Goal: Task Accomplishment & Management: Manage account settings

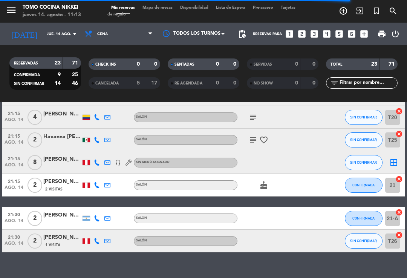
scroll to position [457, 0]
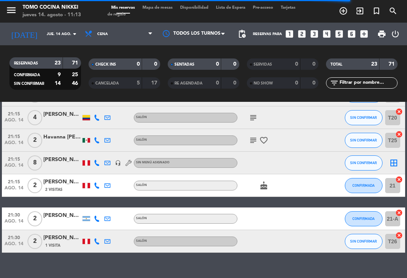
click at [17, 164] on span "ago. 14" at bounding box center [14, 167] width 19 height 9
click at [17, 163] on span "ago. 14" at bounding box center [14, 167] width 19 height 9
click at [18, 164] on span "ago. 14" at bounding box center [14, 167] width 19 height 9
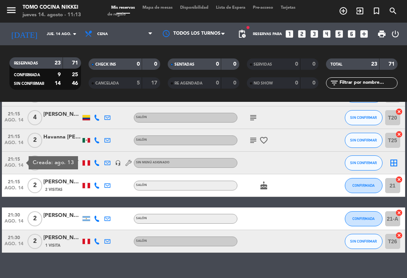
click at [18, 161] on span "21:15" at bounding box center [14, 158] width 19 height 9
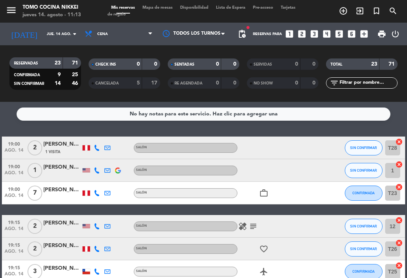
scroll to position [0, 0]
click at [158, 9] on span "Mapa de mesas" at bounding box center [158, 8] width 38 height 4
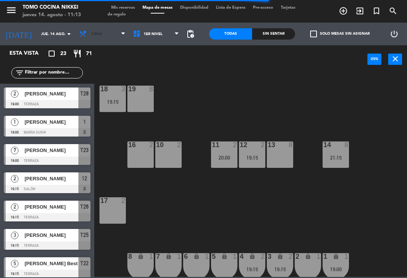
click at [87, 37] on span "Cena" at bounding box center [102, 34] width 54 height 17
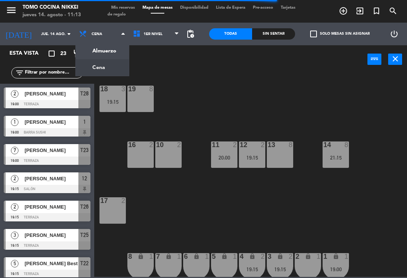
click at [89, 47] on ng-component "menu Tomo Cocina Nikkei jueves 14. agosto - 11:13 Mis reservas Mapa de mesas Di…" at bounding box center [203, 138] width 407 height 277
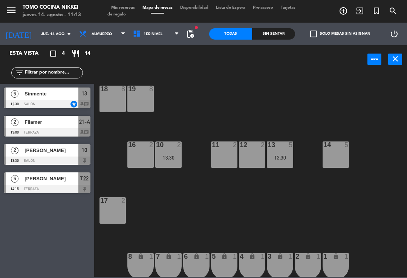
click at [52, 178] on span "[PERSON_NAME]" at bounding box center [51, 178] width 54 height 8
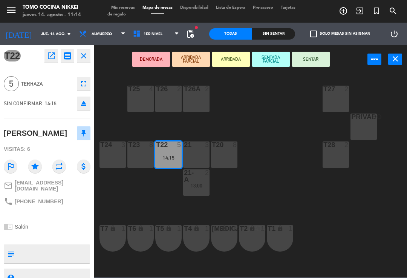
click at [113, 70] on div "DEMORADA ARRIBADA PARCIAL ARRIBADA SENTADA PARCIAL SENTAR power_input close" at bounding box center [230, 59] width 273 height 29
click at [124, 10] on span "Mis reservas" at bounding box center [122, 8] width 31 height 4
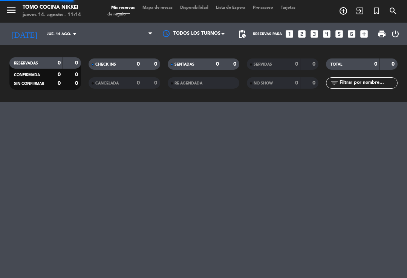
click at [122, 3] on div "menu Tomo Cocina Nikkei jueves 14. agosto - 11:14 Mis reservas Mapa de mesas Di…" at bounding box center [203, 11] width 407 height 23
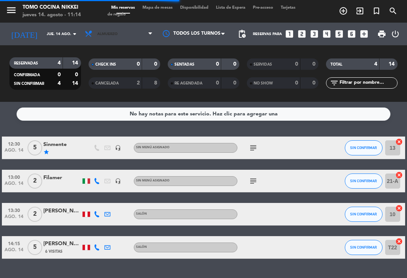
click at [109, 31] on span "Almuerzo" at bounding box center [118, 34] width 75 height 17
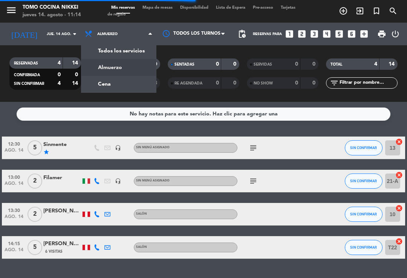
click at [109, 88] on div "menu Tomo Cocina Nikkei jueves 14. agosto - 11:14 Mis reservas Mapa de mesas Di…" at bounding box center [203, 51] width 407 height 102
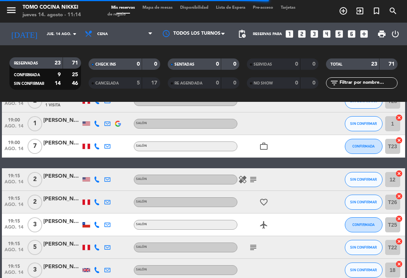
scroll to position [47, 0]
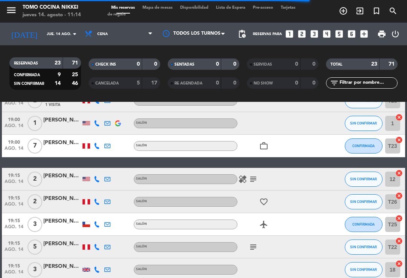
click at [98, 179] on icon at bounding box center [97, 179] width 6 height 6
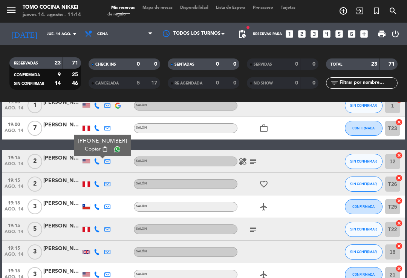
scroll to position [64, 0]
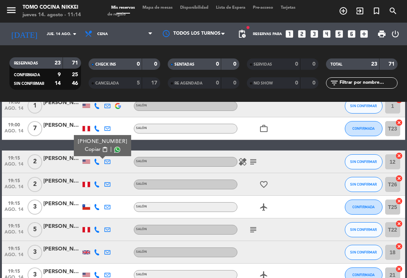
click at [96, 179] on div at bounding box center [97, 184] width 11 height 22
click at [97, 182] on icon at bounding box center [97, 184] width 6 height 6
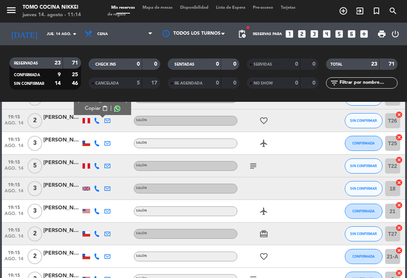
scroll to position [129, 0]
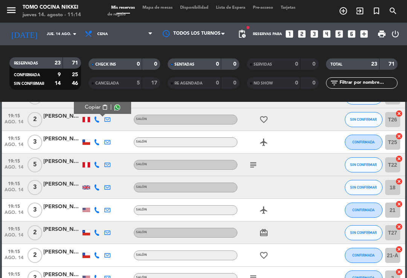
click at [96, 165] on icon at bounding box center [97, 165] width 6 height 6
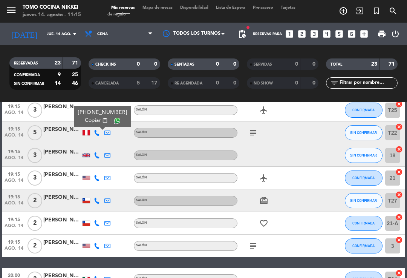
scroll to position [162, 0]
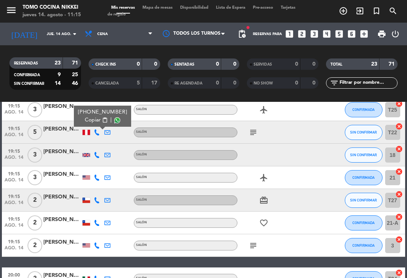
click at [98, 152] on icon at bounding box center [97, 155] width 6 height 6
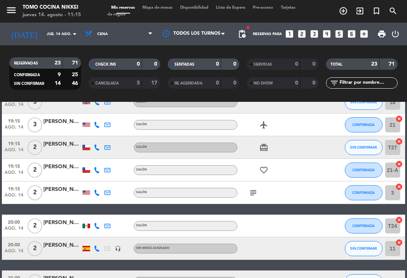
scroll to position [215, 0]
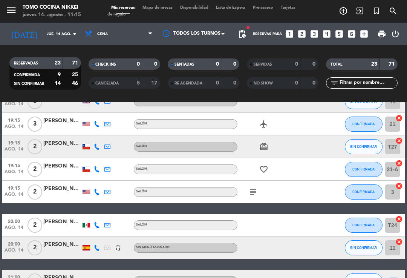
click at [96, 148] on icon at bounding box center [97, 147] width 6 height 6
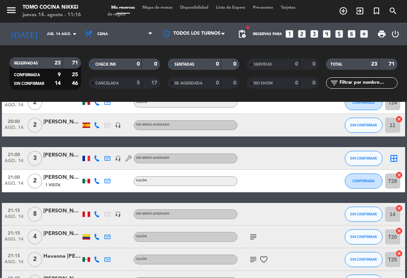
scroll to position [341, 0]
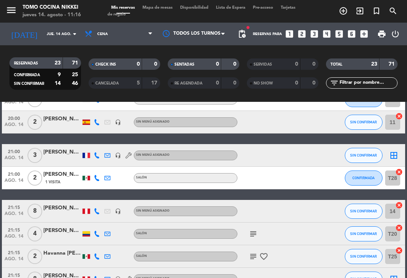
click at [352, 153] on span "SIN CONFIRMAR" at bounding box center [363, 155] width 27 height 4
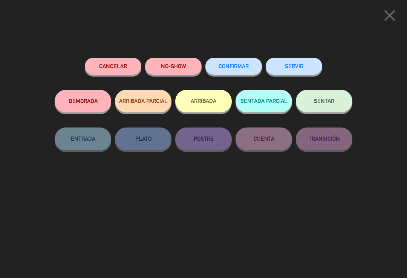
click at [235, 63] on button "CONFIRMAR" at bounding box center [233, 66] width 57 height 17
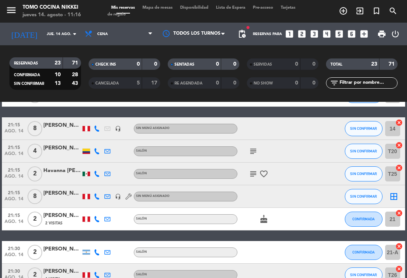
scroll to position [398, 0]
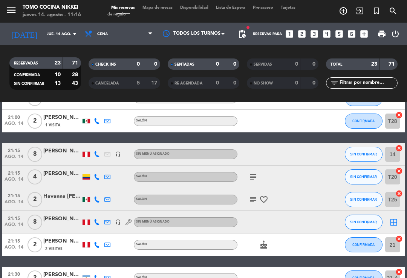
click at [98, 148] on div at bounding box center [97, 154] width 11 height 22
click at [99, 152] on icon at bounding box center [97, 154] width 6 height 6
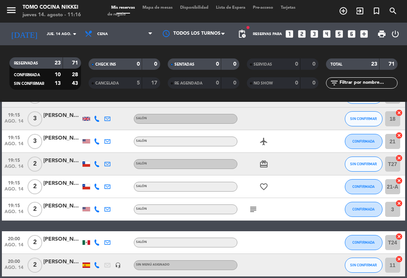
scroll to position [199, 0]
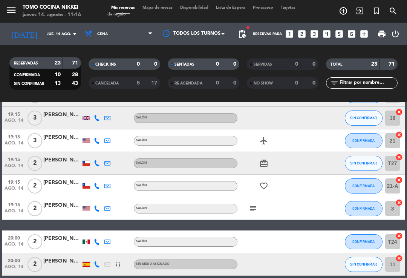
click at [358, 157] on button "SIN CONFIRMAR" at bounding box center [364, 163] width 38 height 15
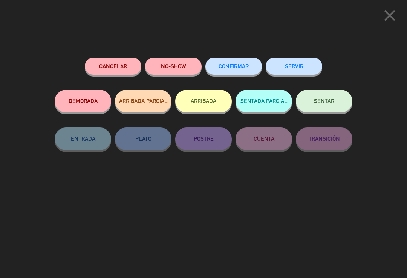
click at [244, 66] on span "CONFIRMAR" at bounding box center [234, 66] width 30 height 6
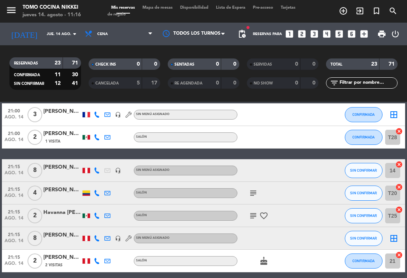
scroll to position [369, 0]
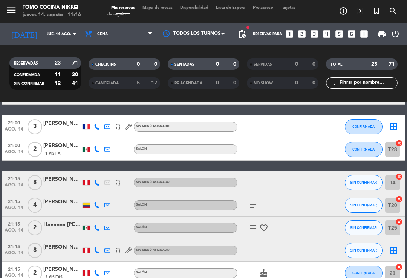
click at [95, 179] on icon at bounding box center [97, 182] width 6 height 6
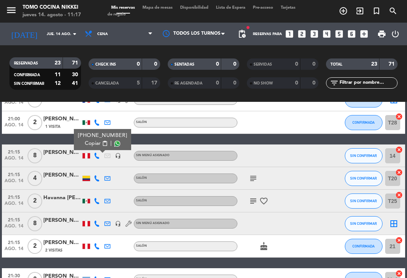
scroll to position [396, 0]
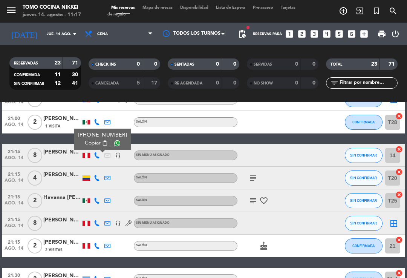
click at [99, 180] on icon at bounding box center [97, 178] width 6 height 6
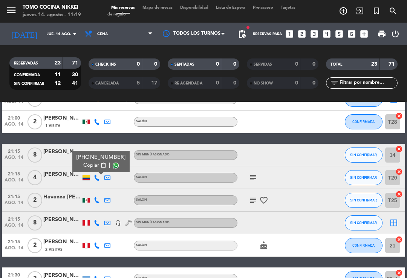
scroll to position [392, 0]
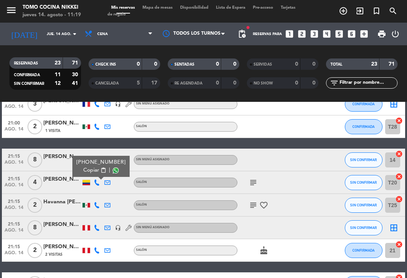
click at [65, 185] on div at bounding box center [62, 187] width 38 height 6
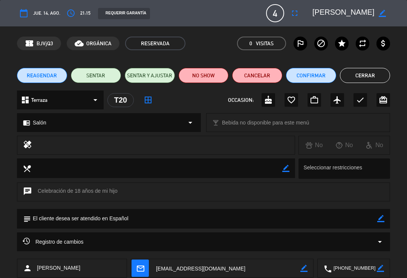
click at [362, 79] on button "Cerrar" at bounding box center [365, 75] width 50 height 15
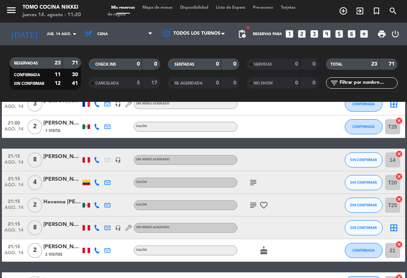
click at [141, 32] on span "Cena" at bounding box center [118, 34] width 75 height 17
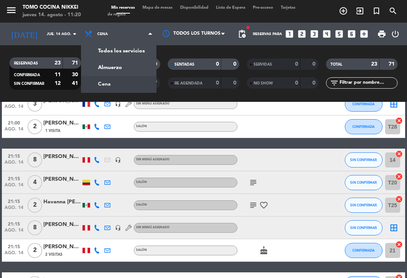
click at [130, 75] on div "menu Tomo Cocina Nikkei jueves 14. agosto - 11:20 Mis reservas Mapa de mesas Di…" at bounding box center [203, 51] width 407 height 102
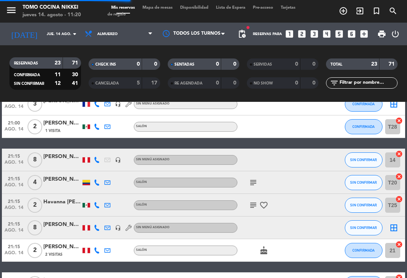
scroll to position [6, 0]
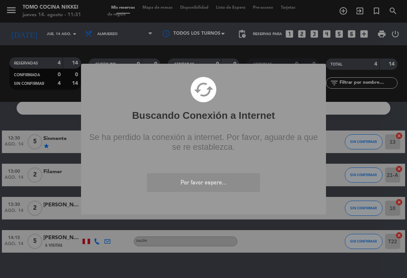
click at [179, 13] on div "? ! i Buscando Conexión a Internet × cached Se ha perdido la conexión a interne…" at bounding box center [203, 139] width 407 height 278
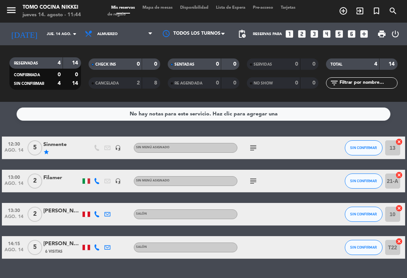
click at [174, 3] on div "menu Tomo Cocina Nikkei [DATE] 14. agosto - 11:44 Mis reservas Mapa de mesas Di…" at bounding box center [203, 11] width 407 height 23
click at [168, 10] on span "Mapa de mesas" at bounding box center [158, 8] width 38 height 4
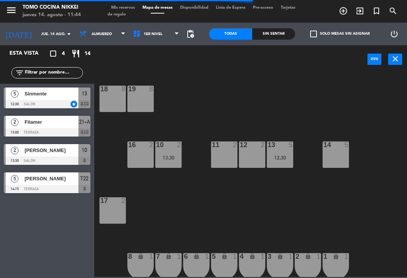
scroll to position [2, 0]
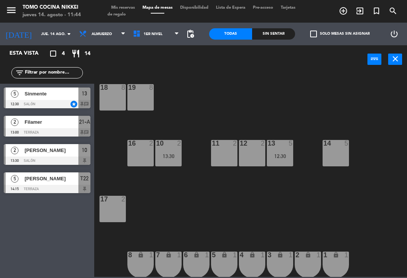
click at [127, 6] on span "Mis reservas" at bounding box center [122, 8] width 31 height 4
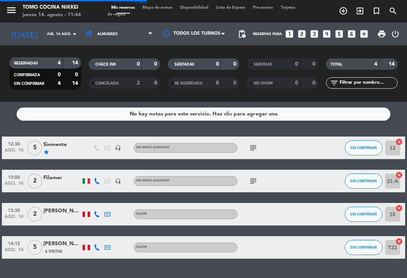
click at [113, 78] on div "CANCELADA 2 8" at bounding box center [125, 82] width 72 height 11
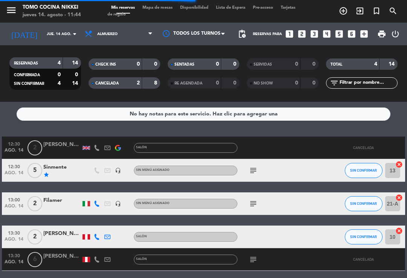
click at [121, 85] on div "CANCELADA" at bounding box center [107, 83] width 35 height 9
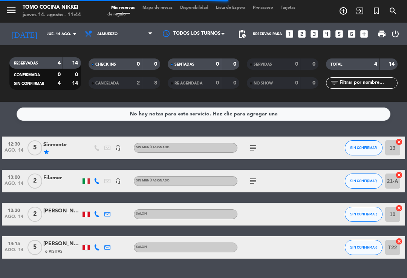
click at [116, 86] on div "CANCELADA" at bounding box center [107, 83] width 35 height 9
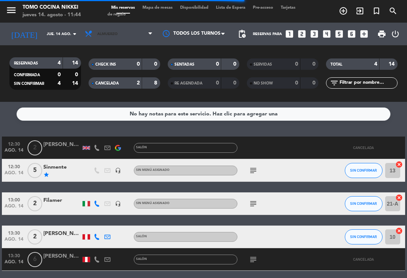
click at [129, 35] on span "Almuerzo" at bounding box center [118, 34] width 75 height 17
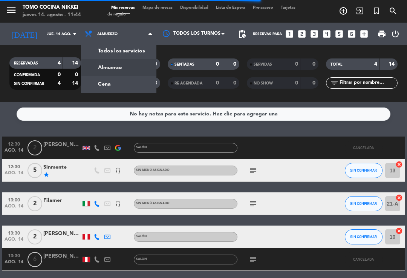
click at [117, 92] on div "menu Tomo Cocina Nikkei [DATE] 14. agosto - 11:44 Mis reservas Mapa de mesas Di…" at bounding box center [203, 51] width 407 height 102
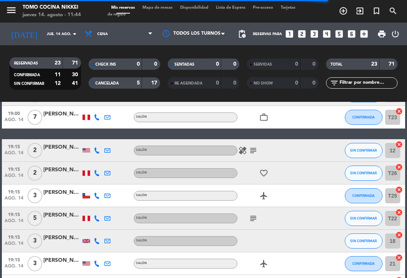
scroll to position [102, 0]
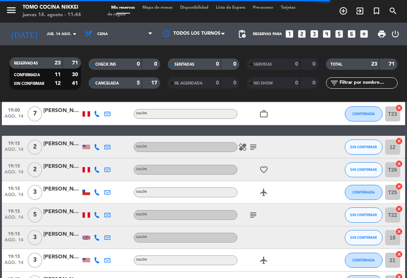
click at [367, 172] on button "SIN CONFIRMAR" at bounding box center [364, 169] width 38 height 15
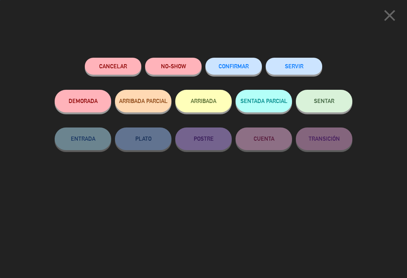
click at [240, 69] on button "CONFIRMAR" at bounding box center [233, 66] width 57 height 17
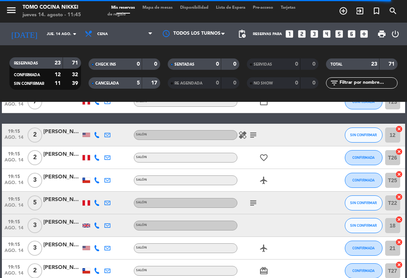
scroll to position [113, 0]
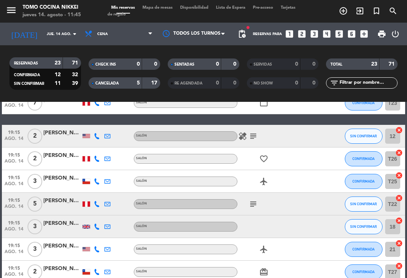
click at [354, 228] on span "SIN CONFIRMAR" at bounding box center [363, 226] width 27 height 4
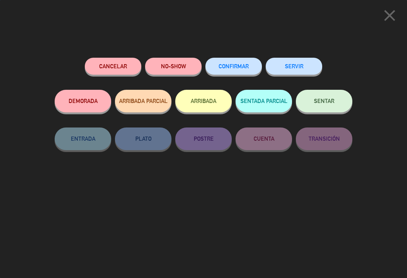
click at [239, 67] on span "CONFIRMAR" at bounding box center [234, 66] width 30 height 6
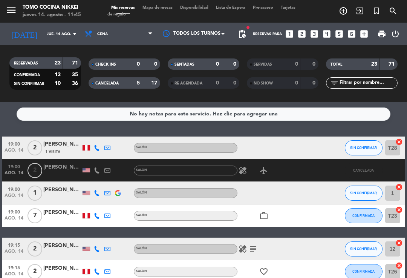
scroll to position [0, 0]
click at [359, 148] on span "SIN CONFIRMAR" at bounding box center [363, 147] width 27 height 4
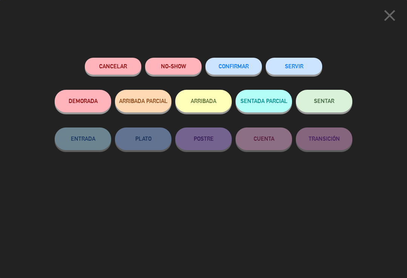
click at [244, 66] on span "CONFIRMAR" at bounding box center [234, 66] width 30 height 6
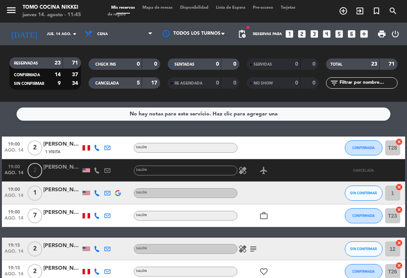
click at [120, 87] on div "CANCELADA 5 17" at bounding box center [125, 82] width 72 height 11
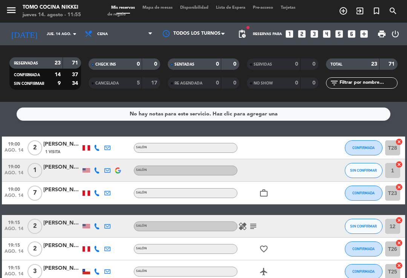
click at [255, 271] on div "airplanemode_active" at bounding box center [268, 271] width 63 height 22
click at [115, 32] on span "Cena" at bounding box center [118, 34] width 75 height 17
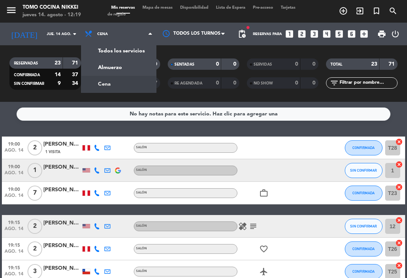
click at [128, 68] on div "menu Tomo Cocina Nikkei [DATE] 14. agosto - 12:19 Mis reservas Mapa de mesas Di…" at bounding box center [203, 51] width 407 height 102
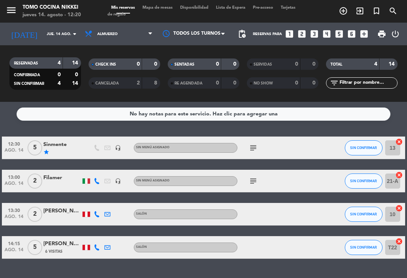
click at [245, 154] on div "subject" at bounding box center [268, 147] width 63 height 22
click at [253, 149] on icon "subject" at bounding box center [253, 147] width 9 height 9
click at [253, 181] on icon "subject" at bounding box center [253, 180] width 9 height 9
click at [255, 145] on icon "subject" at bounding box center [253, 147] width 9 height 9
click at [249, 152] on icon "subject" at bounding box center [253, 147] width 9 height 9
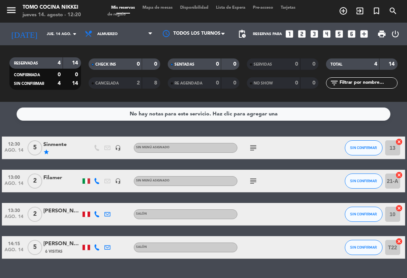
click at [251, 151] on icon "subject" at bounding box center [253, 147] width 9 height 9
click at [250, 151] on icon "subject" at bounding box center [253, 147] width 9 height 9
click at [254, 144] on icon "subject" at bounding box center [253, 147] width 9 height 9
click at [251, 150] on icon "subject" at bounding box center [253, 147] width 9 height 9
click at [253, 151] on icon "subject" at bounding box center [253, 147] width 9 height 9
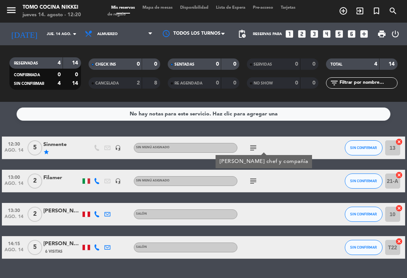
click at [257, 150] on icon "subject" at bounding box center [253, 147] width 9 height 9
click at [253, 151] on icon "subject" at bounding box center [253, 147] width 9 height 9
click at [251, 147] on icon "subject" at bounding box center [253, 147] width 9 height 9
click at [251, 149] on icon "subject" at bounding box center [253, 147] width 9 height 9
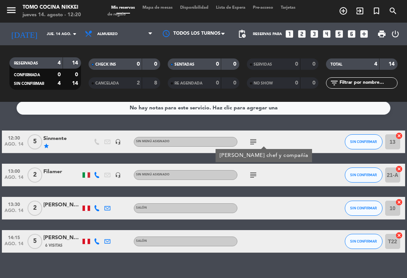
scroll to position [2, 0]
click at [305, 208] on div at bounding box center [311, 208] width 20 height 22
click at [338, 183] on div "12:30 [DATE] 5 Sinmente star headset_mic Sin menú asignado subject SIN CONFIRMA…" at bounding box center [203, 191] width 403 height 122
click at [253, 170] on icon "subject" at bounding box center [253, 174] width 9 height 9
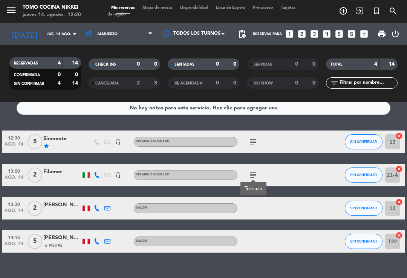
click at [407, 272] on div "No hay notas para este servicio. Haz clic para agregar una 12:30 [DATE] 5 Sinme…" at bounding box center [203, 190] width 407 height 176
click at [403, 218] on div "12:30 [DATE] 5 Sinmente star headset_mic Sin menú asignado subject SIN CONFIRMA…" at bounding box center [203, 191] width 403 height 122
click at [117, 30] on span "Almuerzo" at bounding box center [118, 34] width 75 height 17
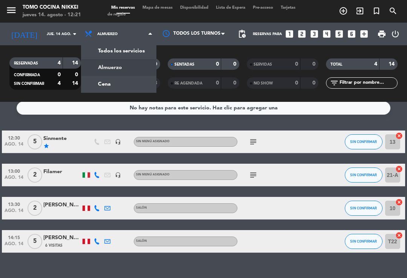
scroll to position [7, 0]
click at [118, 66] on div "menu Tomo Cocina Nikkei [DATE] 14. agosto - 12:21 Mis reservas Mapa de mesas Di…" at bounding box center [203, 51] width 407 height 102
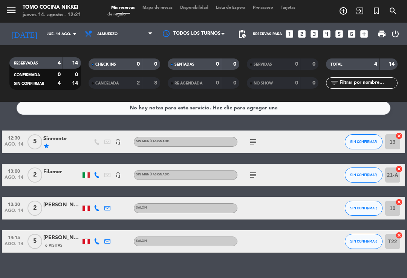
click at [104, 81] on span "CANCELADA" at bounding box center [106, 83] width 23 height 4
click at [126, 26] on span "Almuerzo" at bounding box center [118, 34] width 75 height 17
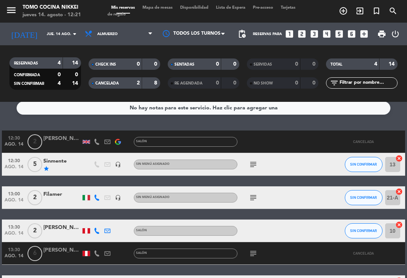
click at [124, 62] on div "CHECK INS 0 0" at bounding box center [125, 63] width 72 height 11
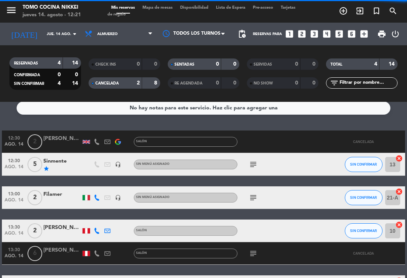
click at [108, 81] on span "CANCELADA" at bounding box center [106, 83] width 23 height 4
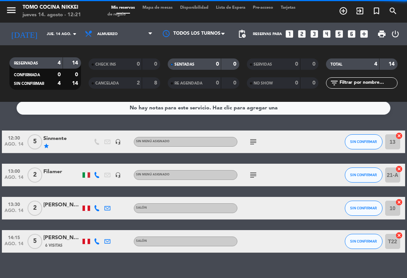
click at [127, 26] on span "Almuerzo" at bounding box center [118, 34] width 75 height 17
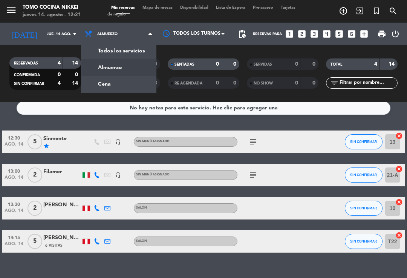
click at [104, 77] on div "menu Tomo Cocina Nikkei [DATE] 14. agosto - 12:21 Mis reservas Mapa de mesas Di…" at bounding box center [203, 51] width 407 height 102
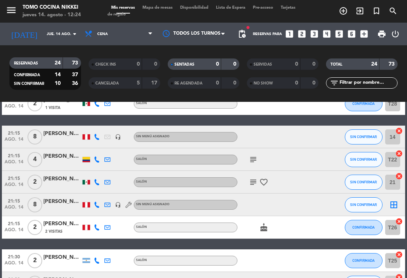
scroll to position [415, 0]
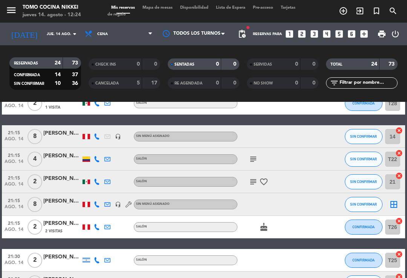
click at [365, 136] on button "SIN CONFIRMAR" at bounding box center [364, 136] width 38 height 15
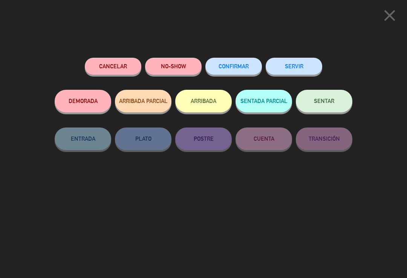
click at [119, 64] on button "Cancelar" at bounding box center [113, 66] width 57 height 17
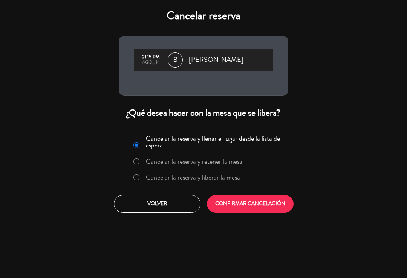
click at [206, 174] on label "Cancelar la reserva y liberar la mesa" at bounding box center [193, 177] width 94 height 7
click at [256, 202] on button "CONFIRMAR CANCELACIÓN" at bounding box center [250, 204] width 87 height 18
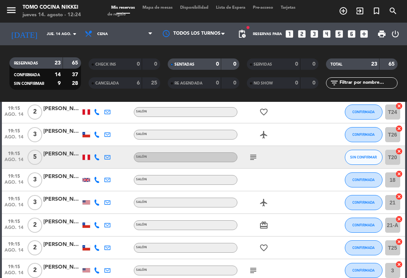
scroll to position [155, 0]
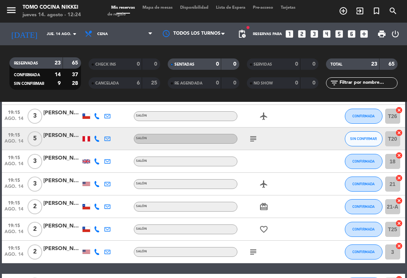
click at [300, 188] on div "19:15 [DATE] 3 [PERSON_NAME] Salón airplanemode_active CONFIRMADA 21 cancel" at bounding box center [203, 184] width 403 height 23
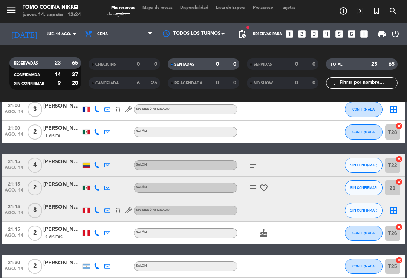
scroll to position [385, 0]
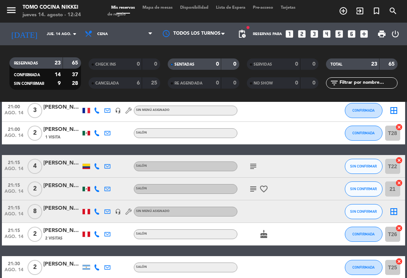
click at [15, 166] on span "ago. 14" at bounding box center [14, 170] width 19 height 9
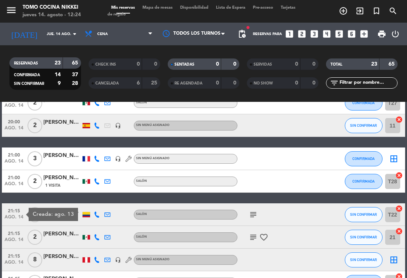
scroll to position [0, 0]
click at [168, 9] on span "Mapa de mesas" at bounding box center [158, 8] width 38 height 4
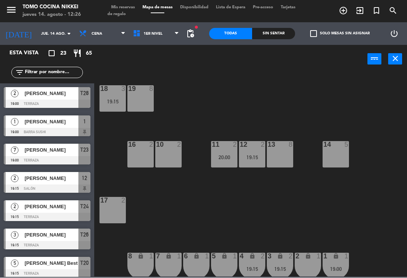
click at [216, 8] on span "Lista de Espera" at bounding box center [230, 8] width 37 height 4
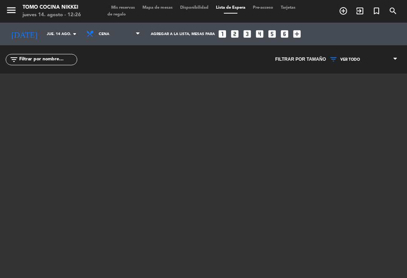
click at [230, 32] on icon "looks_two" at bounding box center [235, 34] width 10 height 10
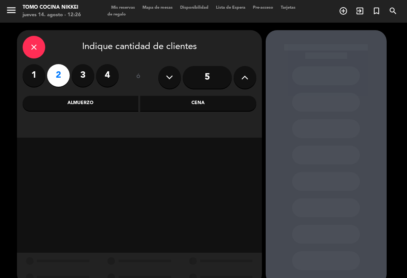
click at [40, 46] on div "close" at bounding box center [34, 47] width 23 height 23
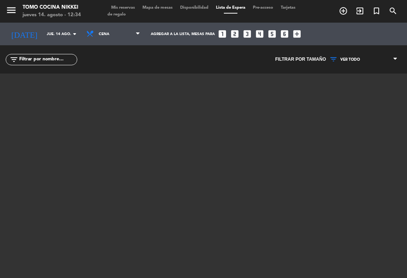
click at [43, 33] on input "jue. 14 ago." at bounding box center [69, 34] width 52 height 12
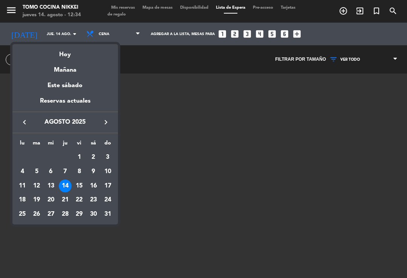
click at [57, 54] on div "Hoy" at bounding box center [65, 51] width 106 height 15
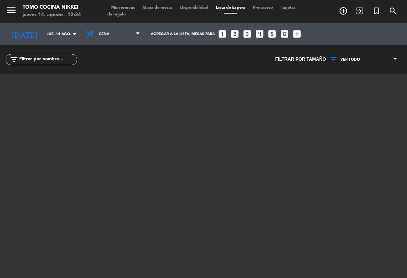
click at [118, 8] on span "Mis reservas" at bounding box center [122, 8] width 31 height 4
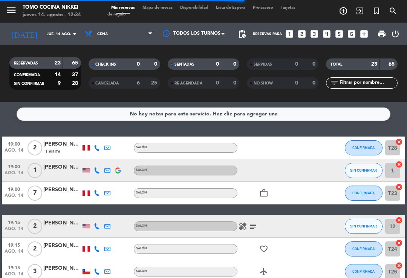
click at [106, 88] on div "CANCELADA 6 25" at bounding box center [125, 82] width 72 height 11
click at [98, 84] on span "CANCELADA" at bounding box center [106, 83] width 23 height 4
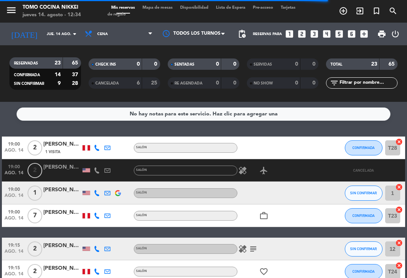
click at [116, 35] on span "Cena" at bounding box center [118, 34] width 75 height 17
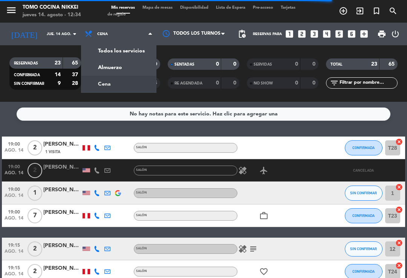
click at [113, 69] on div "menu Tomo Cocina Nikkei [DATE] 14. agosto - 12:34 Mis reservas Mapa de mesas Di…" at bounding box center [203, 51] width 407 height 102
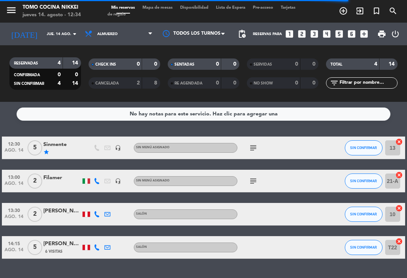
click at [257, 146] on icon "subject" at bounding box center [253, 147] width 9 height 9
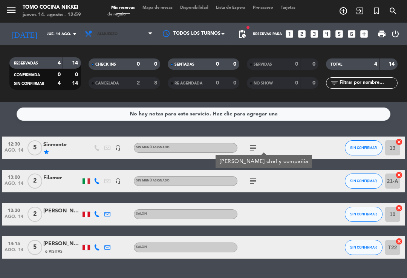
click at [117, 38] on span "Almuerzo" at bounding box center [118, 34] width 75 height 17
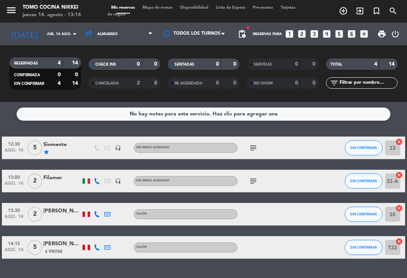
click at [370, 149] on span "SIN CONFIRMAR" at bounding box center [363, 147] width 27 height 4
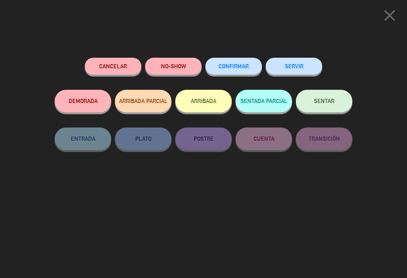
click at [337, 110] on button "SENTAR" at bounding box center [324, 101] width 57 height 23
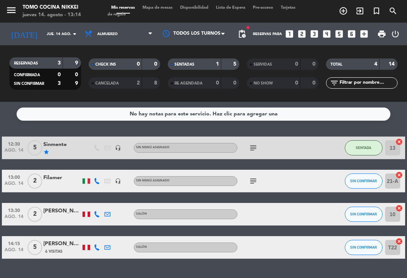
click at [167, 10] on span "Mapa de mesas" at bounding box center [158, 8] width 38 height 4
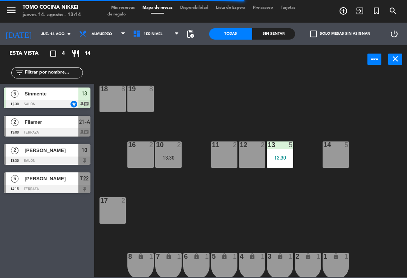
click at [290, 265] on div "3 lock 1" at bounding box center [280, 266] width 26 height 26
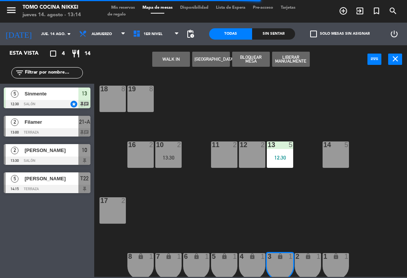
click at [257, 265] on div "4 lock 1" at bounding box center [252, 266] width 26 height 26
click at [159, 66] on button "WALK IN" at bounding box center [171, 59] width 38 height 15
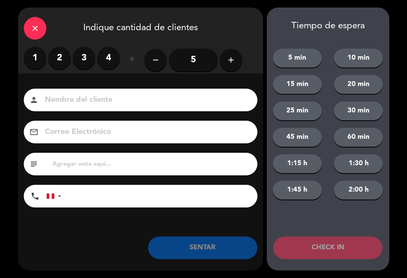
click at [55, 61] on label "2" at bounding box center [59, 58] width 23 height 23
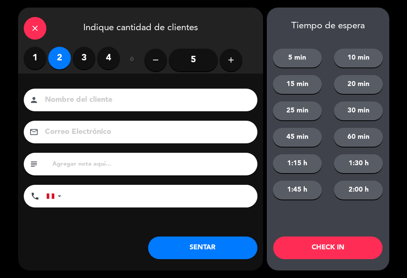
click at [57, 63] on label "2" at bounding box center [59, 58] width 23 height 23
click at [56, 95] on input at bounding box center [145, 99] width 203 height 13
type input "N"
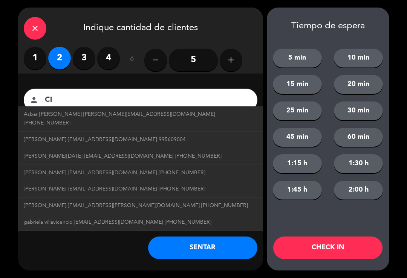
type input "C"
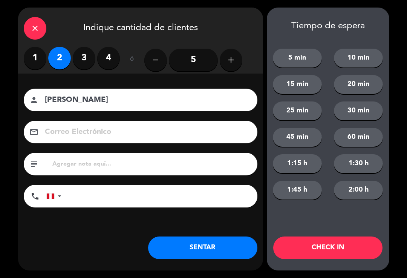
type input "[PERSON_NAME]"
click at [260, 76] on div "Nombre del cliente person [PERSON_NAME] Electrónico email subject phone [GEOGRA…" at bounding box center [140, 160] width 245 height 174
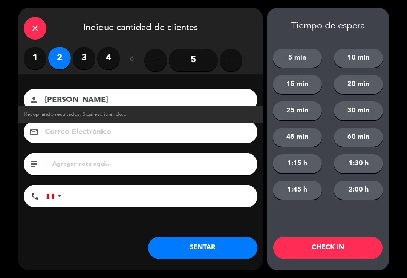
click at [252, 248] on button "SENTAR" at bounding box center [202, 247] width 109 height 23
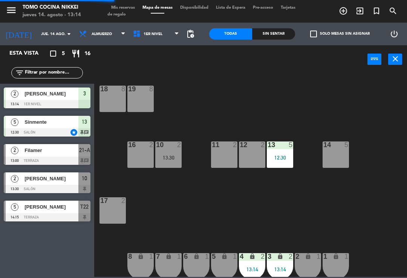
click at [270, 39] on div "Sin sentar" at bounding box center [273, 33] width 43 height 11
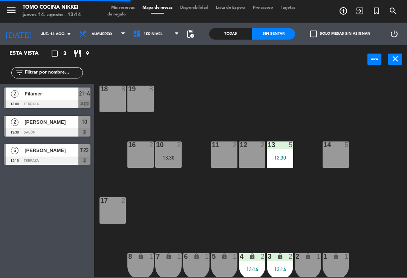
click at [275, 38] on div "Sin sentar" at bounding box center [273, 33] width 43 height 11
click at [107, 64] on div "power_input close" at bounding box center [230, 59] width 273 height 29
click at [136, 53] on div "power_input close" at bounding box center [230, 59] width 273 height 29
click at [148, 35] on span "1er Nivel" at bounding box center [153, 34] width 19 height 4
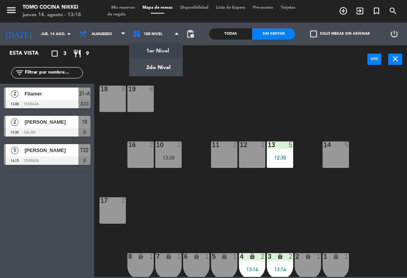
click at [145, 76] on ul "1er Nivel 2do Nivel" at bounding box center [156, 59] width 54 height 34
click at [156, 66] on ng-component "menu Tomo Cocina Nikkei [DATE] 14. agosto - 13:18 Mis reservas Mapa de mesas Di…" at bounding box center [203, 138] width 407 height 277
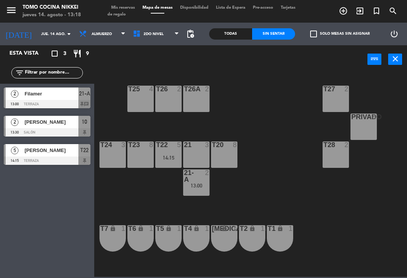
click at [332, 97] on div "T27 2" at bounding box center [336, 99] width 26 height 26
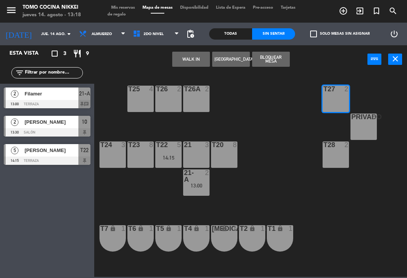
click at [187, 64] on button "WALK IN" at bounding box center [191, 59] width 38 height 15
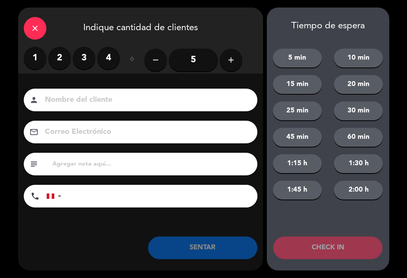
click at [38, 28] on icon "close" at bounding box center [35, 28] width 9 height 9
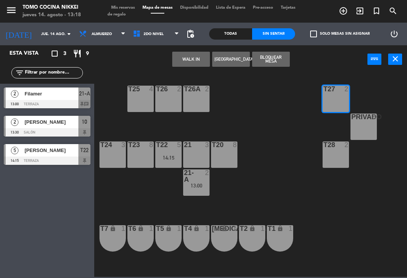
click at [246, 203] on div "T27 2 T25 4 T26A 2 T26 2 Privado 8 T24 3 T23 8 T22 5 14:15 21 3 T20 8 T28 2 21-…" at bounding box center [252, 174] width 309 height 204
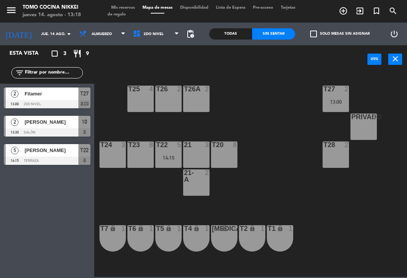
click at [205, 187] on div "21-A 2" at bounding box center [196, 182] width 26 height 26
click at [277, 191] on div "T27 2 T25 4 T26A 2 T26 2 Privado 8 T24 3 T23 8 T22 5 14:15 21 3 T20 8 T28 2 21-…" at bounding box center [252, 174] width 309 height 204
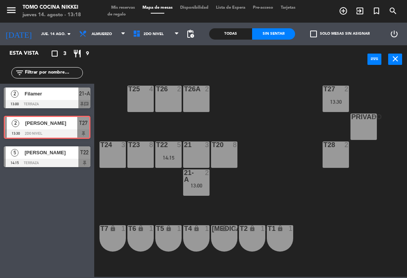
click at [146, 37] on span "2do Nivel" at bounding box center [156, 34] width 54 height 17
click at [151, 57] on ng-component "menu Tomo Cocina Nikkei [DATE] 14. agosto - 13:18 Mis reservas Mapa de mesas Di…" at bounding box center [203, 138] width 407 height 277
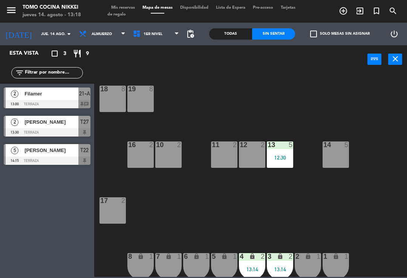
click at [166, 154] on div "10 2" at bounding box center [168, 154] width 26 height 26
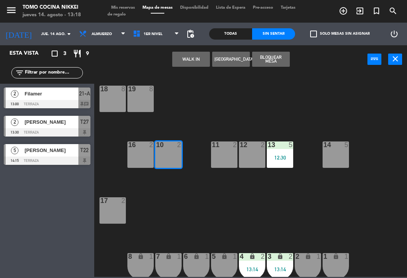
click at [186, 61] on button "WALK IN" at bounding box center [191, 59] width 38 height 15
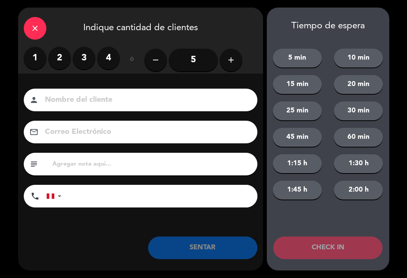
click at [58, 63] on label "2" at bounding box center [59, 58] width 23 height 23
click at [69, 103] on input at bounding box center [145, 99] width 203 height 13
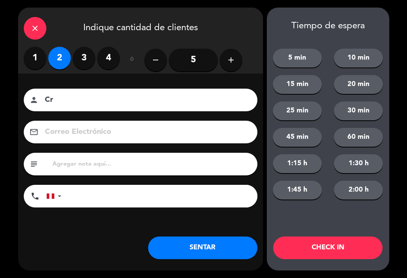
type input "C"
type input "[PERSON_NAME]"
click at [298, 89] on button "15 min" at bounding box center [297, 84] width 49 height 19
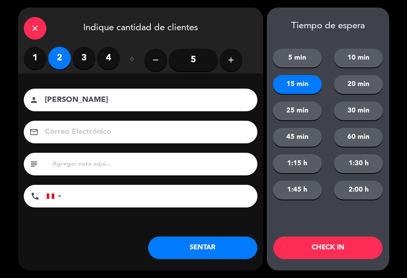
click at [319, 248] on button "CHECK IN" at bounding box center [327, 247] width 109 height 23
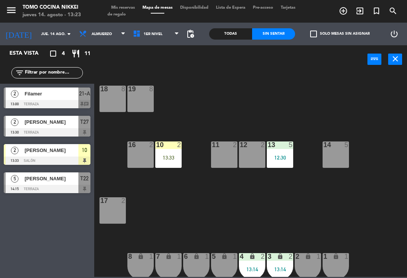
click at [24, 258] on div "Esta vista crop_square 4 restaurant 11 filter_list 2 Filamer 13:00 Terraza 21-A…" at bounding box center [47, 161] width 94 height 232
click at [293, 156] on div "12:30" at bounding box center [280, 157] width 26 height 5
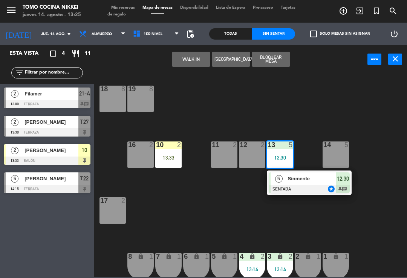
click at [282, 170] on div "5 Sinmente SENTADA star 12:30 chat" at bounding box center [309, 182] width 85 height 24
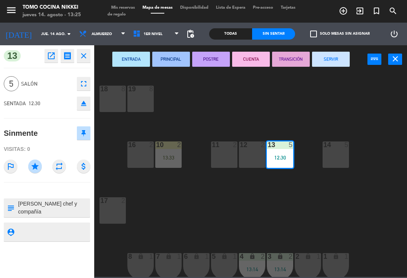
click at [285, 160] on div "12:30" at bounding box center [280, 157] width 26 height 5
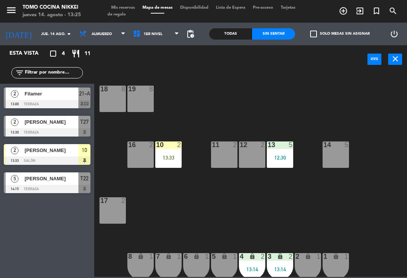
click at [344, 116] on div "18 8 19 8 16 2 10 2 13:33 11 2 12 2 13 5 12:30 14 5 17 2 7 lock 1 8 lock 1 6 lo…" at bounding box center [252, 174] width 309 height 204
click at [284, 157] on div "12:30" at bounding box center [280, 157] width 26 height 5
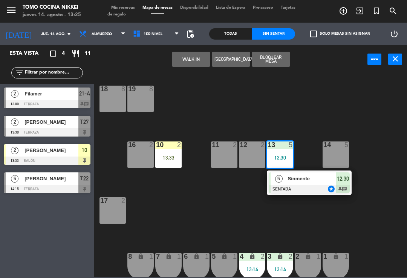
click at [311, 185] on div at bounding box center [309, 189] width 81 height 8
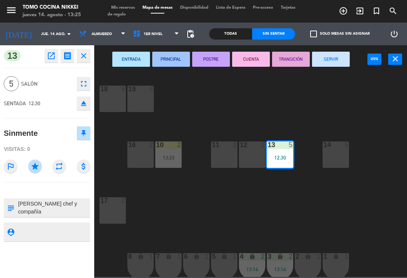
click at [85, 89] on button "fullscreen" at bounding box center [84, 84] width 14 height 14
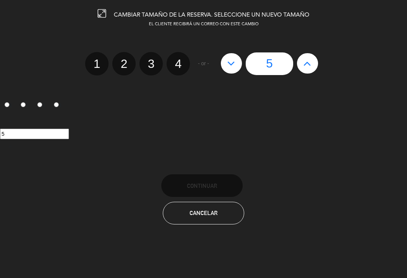
click at [180, 62] on label "4" at bounding box center [178, 63] width 23 height 23
click at [180, 60] on input "4" at bounding box center [177, 57] width 5 height 5
radio input "true"
radio input "false"
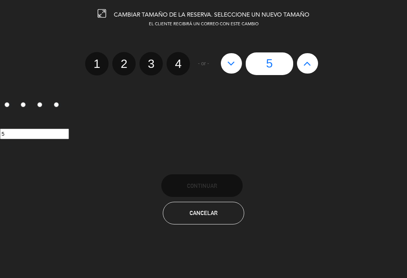
radio input "false"
radio input "true"
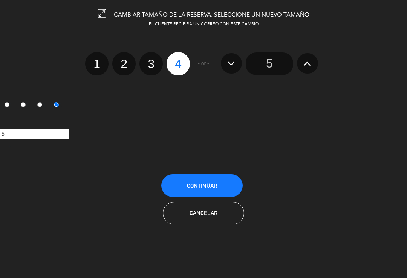
click at [199, 184] on span "Continuar" at bounding box center [202, 185] width 30 height 6
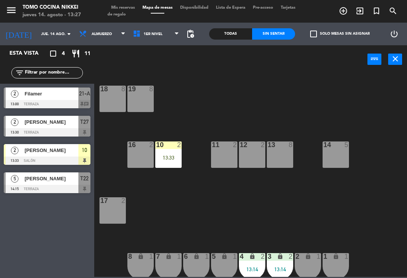
click at [250, 32] on div "Todas" at bounding box center [230, 33] width 43 height 11
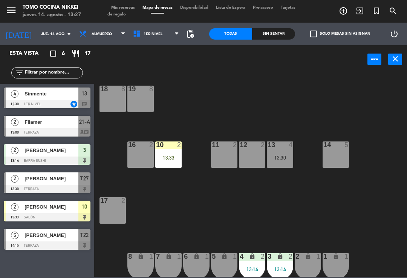
click at [327, 125] on div "18 8 19 8 16 2 10 2 13:33 11 2 12 2 13 4 12:30 14 5 17 2 7 lock 1 8 lock 1 6 lo…" at bounding box center [252, 174] width 309 height 204
click at [336, 116] on div "18 8 19 8 16 2 10 2 13:33 11 2 12 2 13 4 12:30 14 5 17 2 7 lock 1 8 lock 1 6 lo…" at bounding box center [252, 174] width 309 height 204
click at [288, 155] on div "12:30" at bounding box center [280, 157] width 26 height 5
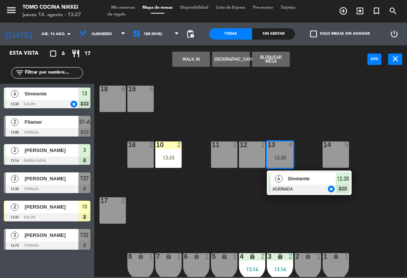
click at [298, 190] on div at bounding box center [309, 189] width 81 height 8
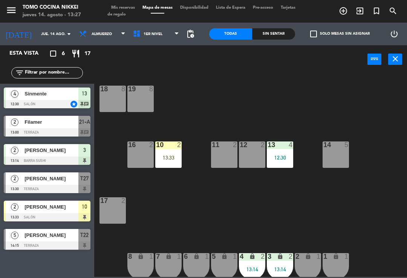
click at [394, 137] on div "18 8 19 8 16 2 10 2 13:33 11 2 12 2 13 4 12:30 14 5 17 2 7 lock 1 8 lock 1 6 lo…" at bounding box center [252, 174] width 309 height 204
click at [271, 32] on div "Sin sentar" at bounding box center [273, 33] width 43 height 11
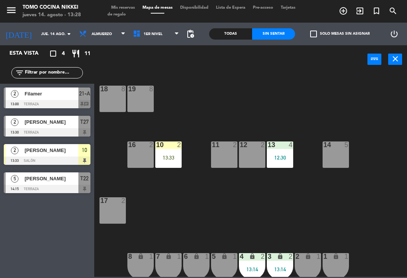
click at [274, 29] on div "Sin sentar" at bounding box center [273, 33] width 43 height 11
click at [132, 2] on div "menu Tomo Cocina Nikkei [DATE] 14. agosto - 13:28 Mis reservas Mapa de mesas Di…" at bounding box center [203, 11] width 407 height 23
click at [131, 1] on div "menu Tomo Cocina Nikkei [DATE] 14. agosto - 13:28 Mis reservas Mapa de mesas Di…" at bounding box center [203, 11] width 407 height 23
click at [127, 9] on span "Mis reservas" at bounding box center [122, 8] width 31 height 4
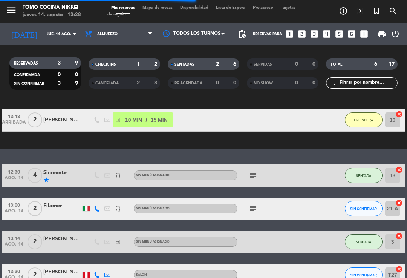
scroll to position [63, 0]
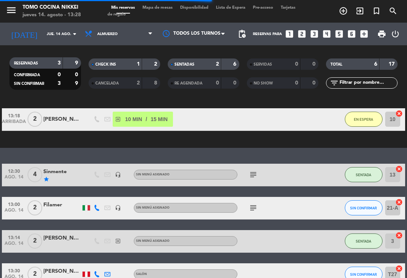
click at [17, 218] on div "13:00 [DATE]" at bounding box center [14, 208] width 24 height 22
click at [22, 218] on div "13:00 [DATE]" at bounding box center [14, 208] width 24 height 22
click at [251, 211] on icon "subject" at bounding box center [253, 207] width 9 height 9
click at [257, 211] on icon "subject" at bounding box center [253, 207] width 9 height 9
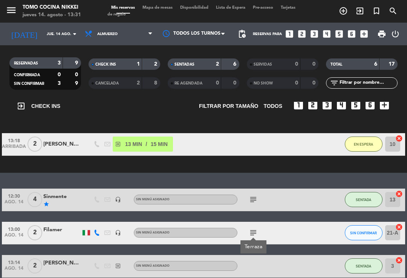
scroll to position [39, 0]
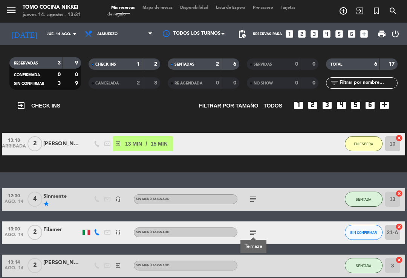
click at [366, 148] on button "EN ESPERA" at bounding box center [364, 143] width 38 height 15
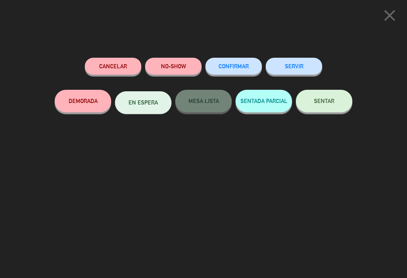
click at [327, 104] on button "SENTAR" at bounding box center [324, 101] width 57 height 23
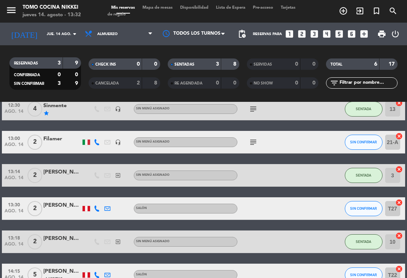
click at [169, 10] on span "Mapa de mesas" at bounding box center [158, 8] width 38 height 4
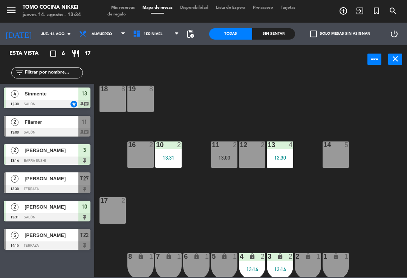
click at [236, 222] on div "18 8 19 8 16 2 10 2 13:31 11 2 13:00 12 2 13 4 12:30 14 5 17 2 7 lock 1 8 lock …" at bounding box center [252, 174] width 309 height 204
click at [156, 214] on div "18 8 19 8 16 2 10 2 13:31 11 2 13:00 12 2 13 4 12:30 14 5 17 2 7 lock 1 8 lock …" at bounding box center [252, 174] width 309 height 204
click at [286, 31] on div "Sin sentar" at bounding box center [273, 33] width 43 height 11
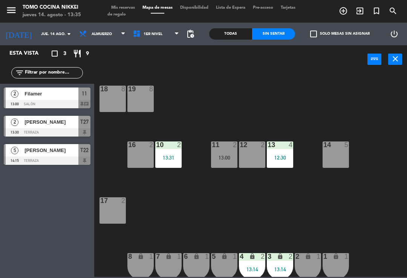
click at [304, 27] on div "check_box_outline_blank Solo mesas sin asignar" at bounding box center [338, 34] width 86 height 23
click at [291, 33] on div "Sin sentar" at bounding box center [273, 33] width 43 height 11
click at [264, 84] on div "18 8 19 8 16 2 10 2 13:31 11 2 13:00 12 2 13 4 12:30 14 5 17 2 7 lock 1 8 lock …" at bounding box center [252, 174] width 309 height 204
click at [271, 102] on div "18 8 19 8 16 2 10 2 13:31 11 2 13:00 12 2 13 4 12:30 14 5 17 2 7 lock 1 8 lock …" at bounding box center [252, 174] width 309 height 204
click at [278, 87] on div "18 8 19 8 16 2 10 2 13:31 11 2 13:00 12 2 13 4 12:30 14 5 17 2 7 lock 1 8 lock …" at bounding box center [252, 174] width 309 height 204
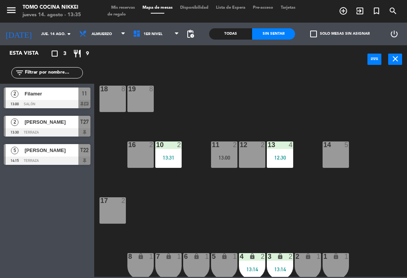
click at [278, 83] on div "18 8 19 8 16 2 10 2 13:31 11 2 13:00 12 2 13 4 12:30 14 5 17 2 7 lock 1 8 lock …" at bounding box center [252, 174] width 309 height 204
click at [166, 39] on span "1er Nivel" at bounding box center [156, 34] width 54 height 17
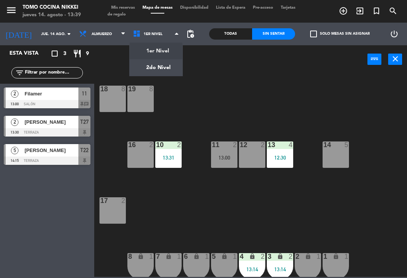
click at [260, 194] on div "18 8 19 8 16 2 10 2 13:31 11 2 13:00 12 2 13 4 12:30 14 5 17 2 7 lock 1 8 lock …" at bounding box center [252, 174] width 309 height 204
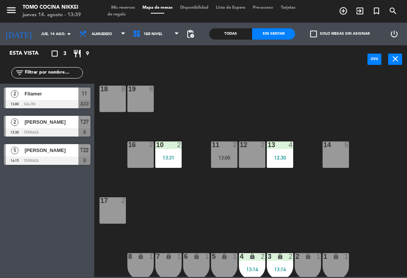
click at [250, 100] on div "18 8 19 8 16 2 10 2 13:31 11 2 13:00 12 2 13 4 12:30 14 5 17 2 7 lock 1 8 lock …" at bounding box center [252, 174] width 309 height 204
click at [97, 37] on span "Almuerzo" at bounding box center [102, 34] width 54 height 17
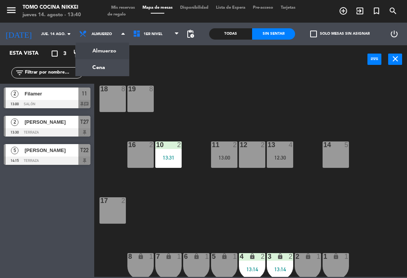
click at [108, 66] on ng-component "menu Tomo Cocina Nikkei [DATE] 14. agosto - 13:40 Mis reservas Mapa de mesas Di…" at bounding box center [203, 138] width 407 height 277
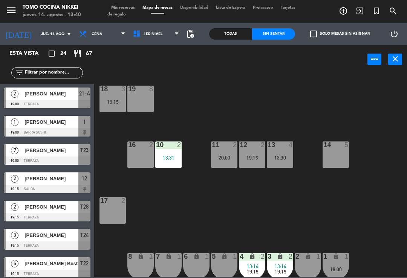
click at [50, 36] on input "jue. 14 ago." at bounding box center [63, 34] width 52 height 12
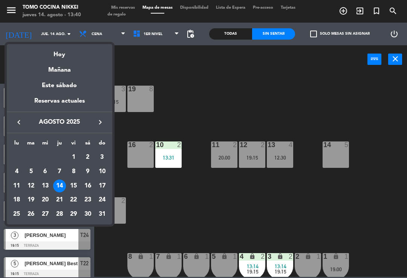
click at [56, 48] on div "Hoy" at bounding box center [60, 51] width 106 height 15
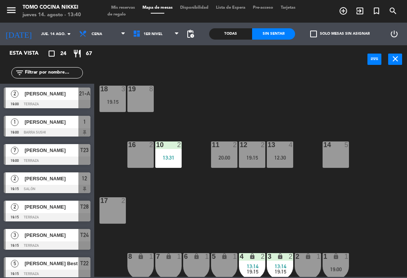
click at [104, 29] on span "Cena" at bounding box center [102, 34] width 54 height 17
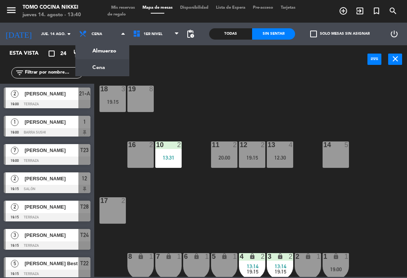
click at [119, 57] on ng-component "menu Tomo Cocina Nikkei [DATE] 14. agosto - 13:40 Mis reservas Mapa de mesas Di…" at bounding box center [203, 138] width 407 height 277
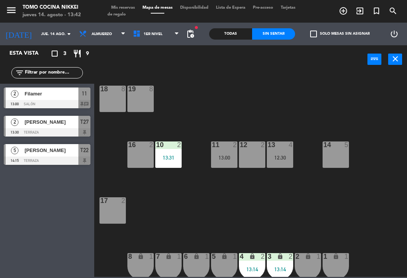
click at [233, 160] on div "11 2 13:00" at bounding box center [224, 154] width 26 height 26
click at [272, 220] on div "18 8 19 8 16 2 10 2 13:31 11 2 13:00 12 2 13 4 12:30 14 5 17 2 7 lock 1 8 lock …" at bounding box center [252, 174] width 309 height 204
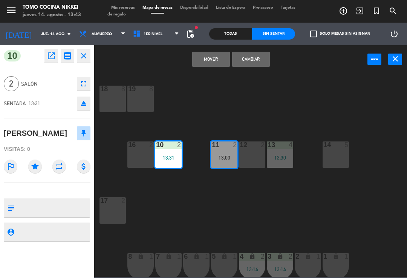
click at [258, 64] on button "Cambiar" at bounding box center [251, 59] width 38 height 15
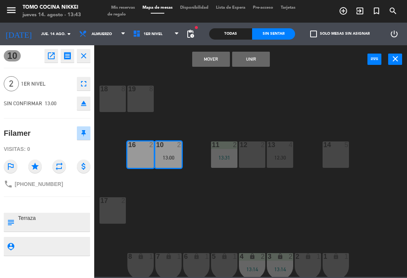
click at [211, 55] on button "Mover" at bounding box center [211, 59] width 38 height 15
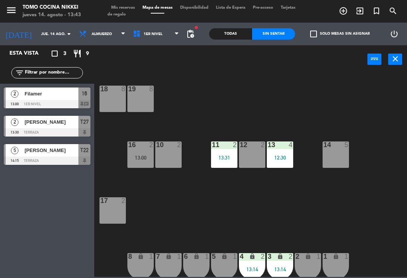
click at [128, 148] on div "16" at bounding box center [128, 144] width 0 height 7
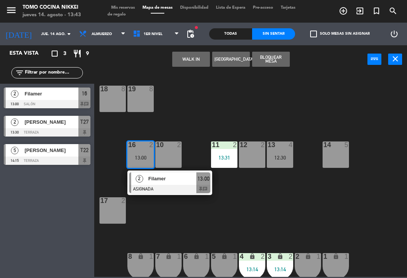
click at [168, 174] on div "Filamer" at bounding box center [172, 178] width 49 height 12
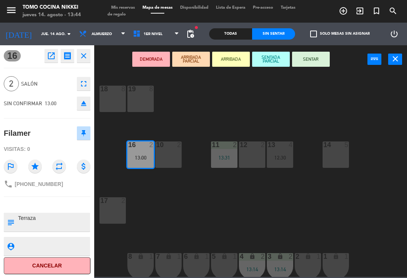
click at [323, 56] on button "SENTAR" at bounding box center [311, 59] width 38 height 15
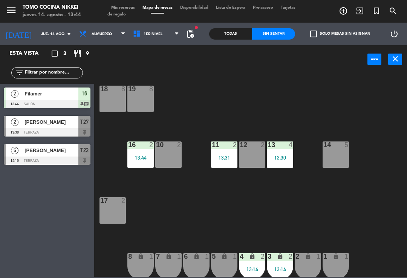
click at [322, 104] on div "18 8 19 8 16 2 13:44 10 2 11 2 13:31 12 2 13 4 12:30 14 5 17 2 7 lock 1 8 lock …" at bounding box center [252, 174] width 309 height 204
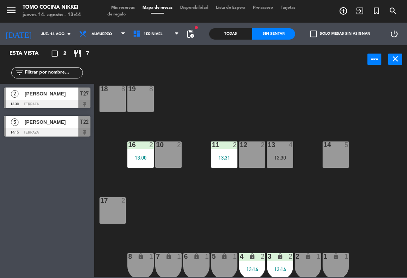
click at [244, 69] on div "power_input close" at bounding box center [230, 59] width 273 height 29
click at [236, 90] on div "18 8 19 8 16 2 13:00 10 2 11 2 13:31 12 2 13 4 12:30 14 5 17 2 7 lock 1 8 lock …" at bounding box center [252, 174] width 309 height 204
click at [103, 26] on span "Almuerzo" at bounding box center [102, 34] width 54 height 17
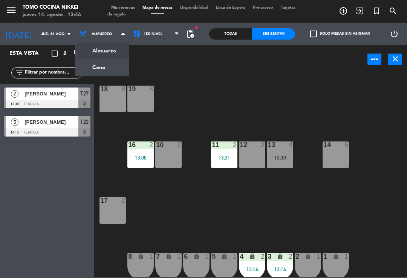
click at [102, 66] on ng-component "menu Tomo Cocina Nikkei [DATE] 14. agosto - 13:46 Mis reservas Mapa de mesas Di…" at bounding box center [203, 138] width 407 height 277
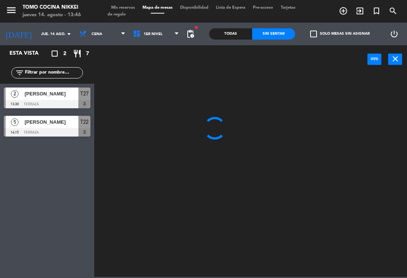
click at [134, 3] on div "menu Tomo Cocina Nikkei [DATE] 14. agosto - 13:46 Mis reservas Mapa de mesas Di…" at bounding box center [203, 11] width 407 height 23
click at [130, 6] on span "Mis reservas" at bounding box center [122, 8] width 31 height 4
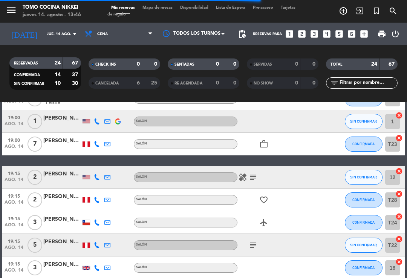
scroll to position [49, 0]
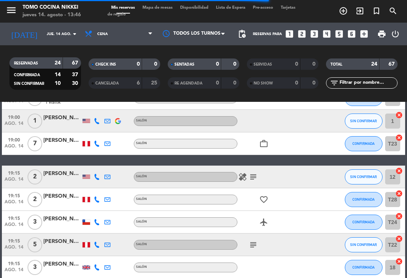
click at [370, 124] on button "SIN CONFIRMAR" at bounding box center [364, 120] width 38 height 15
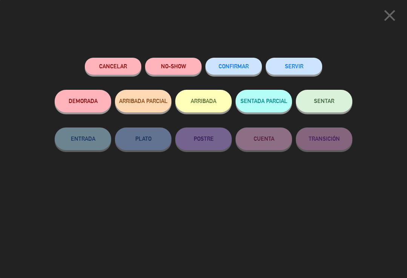
click at [256, 63] on button "CONFIRMAR" at bounding box center [233, 66] width 57 height 17
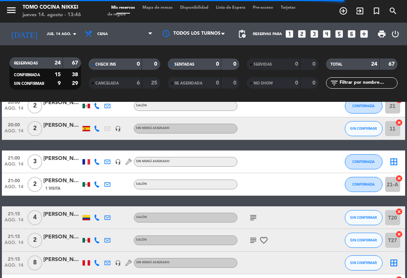
scroll to position [335, 0]
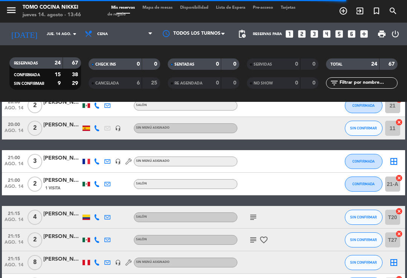
click at [19, 128] on span "ago. 14" at bounding box center [14, 132] width 19 height 9
click at [312, 144] on div "19:00 [DATE] 2 [PERSON_NAME] 1 Visita Salón CONFIRMADA 21-A cancel 19:00 [DATE]…" at bounding box center [203, 99] width 403 height 595
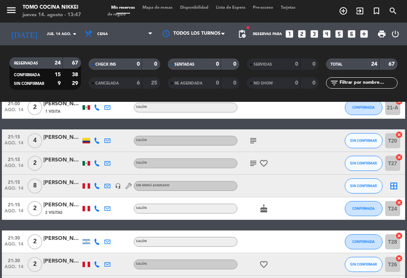
scroll to position [413, 0]
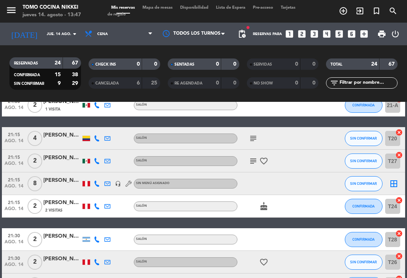
click at [94, 136] on icon at bounding box center [97, 138] width 6 height 6
click at [94, 181] on icon at bounding box center [97, 183] width 6 height 6
click at [0, 150] on bookings-row "19:00 [DATE] 2 [PERSON_NAME] 1 Visita Salón CONFIRMADA 21-A cancel 19:00 [DATE]…" at bounding box center [203, 20] width 407 height 595
click at [98, 162] on icon at bounding box center [97, 161] width 6 height 6
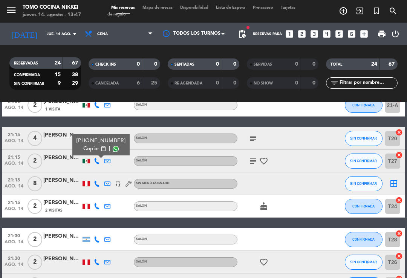
click at [59, 165] on div at bounding box center [62, 165] width 38 height 6
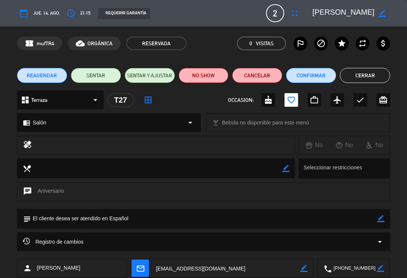
click at [356, 73] on button "Cerrar" at bounding box center [365, 75] width 50 height 15
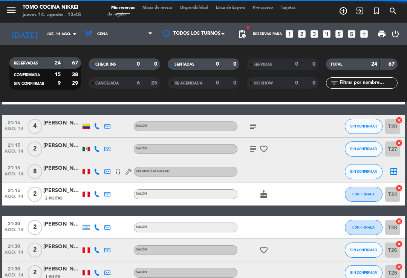
scroll to position [427, 0]
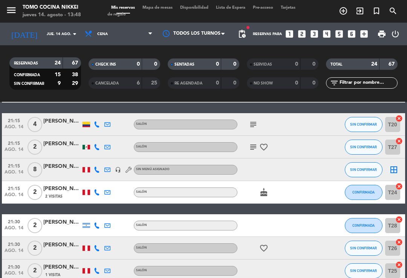
click at [90, 168] on div at bounding box center [87, 169] width 8 height 5
click at [12, 168] on span "21:15" at bounding box center [14, 165] width 19 height 9
click at [8, 170] on span "ago. 14" at bounding box center [14, 174] width 19 height 9
click at [99, 169] on icon at bounding box center [97, 170] width 6 height 6
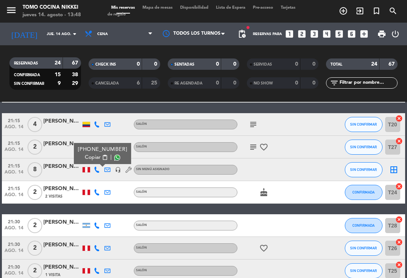
click at [61, 176] on div at bounding box center [62, 174] width 38 height 6
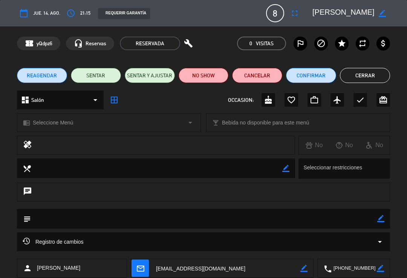
click at [373, 76] on button "Cerrar" at bounding box center [365, 75] width 50 height 15
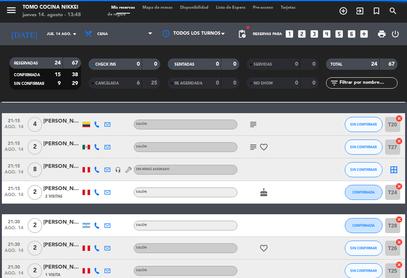
click at [348, 10] on icon "exit_to_app" at bounding box center [343, 10] width 9 height 9
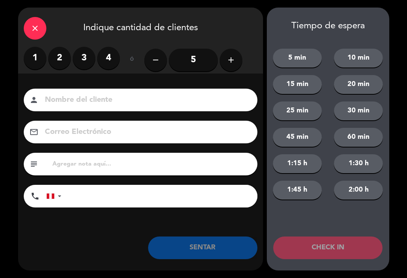
click at [33, 56] on label "1" at bounding box center [35, 58] width 23 height 23
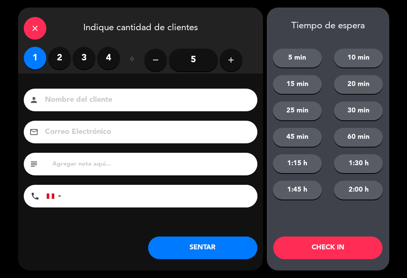
click at [93, 95] on input at bounding box center [145, 99] width 203 height 13
type input "[PERSON_NAME]"
click at [270, 74] on div "5 min 10 min 15 min 20 min 25 min 30 min 45 min 60 min 1:15 h 1:30 h 1:45 h 2:0…" at bounding box center [328, 119] width 122 height 175
click at [213, 250] on button "SENTAR" at bounding box center [202, 247] width 109 height 23
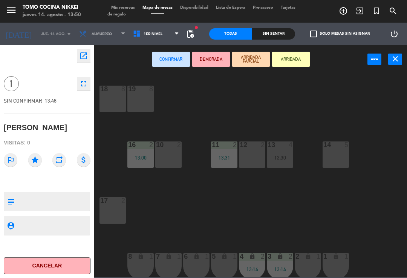
click at [255, 127] on div "18 8 19 8 16 2 13:00 10 2 11 2 13:31 12 2 13 4 12:30 14 5 17 2 7 lock 1 8 lock …" at bounding box center [252, 174] width 309 height 204
click at [164, 32] on span "1er Nivel" at bounding box center [156, 34] width 54 height 17
click at [155, 72] on ng-component "menu Tomo Cocina Nikkei [DATE] 14. agosto - 13:50 Mis reservas Mapa de mesas Di…" at bounding box center [203, 138] width 407 height 277
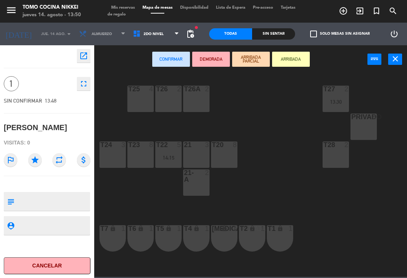
click at [193, 234] on div "T4 lock 1" at bounding box center [196, 238] width 26 height 26
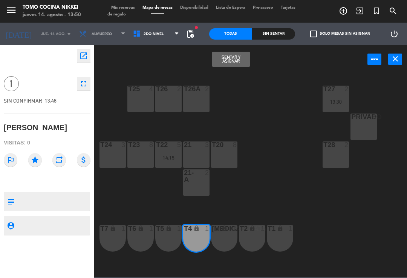
click at [238, 57] on button "Sentar y Asignar" at bounding box center [231, 59] width 38 height 15
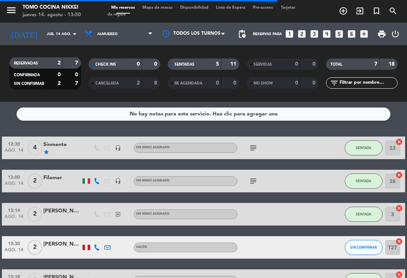
click at [67, 132] on div "No hay notas para este servicio. Haz clic para agregar una 12:30 [DATE] 4 Sinme…" at bounding box center [203, 190] width 407 height 176
click at [102, 42] on span "Almuerzo" at bounding box center [118, 34] width 75 height 17
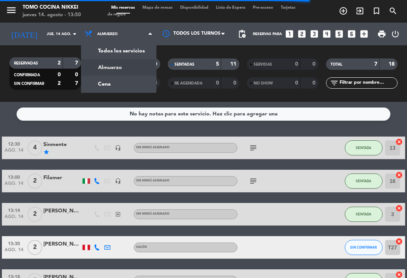
click at [107, 86] on div "menu Tomo Cocina Nikkei [DATE] 14. agosto - 13:50 Mis reservas Mapa de mesas Di…" at bounding box center [203, 51] width 407 height 102
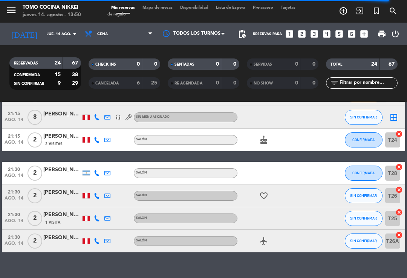
scroll to position [479, 0]
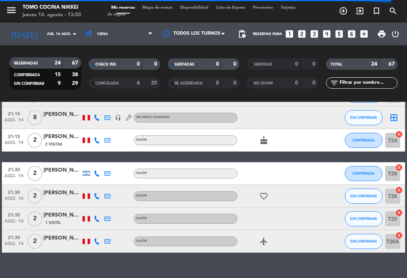
click at [96, 195] on icon at bounding box center [97, 196] width 6 height 6
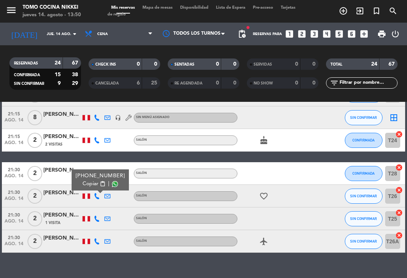
click at [100, 216] on icon at bounding box center [97, 219] width 6 height 6
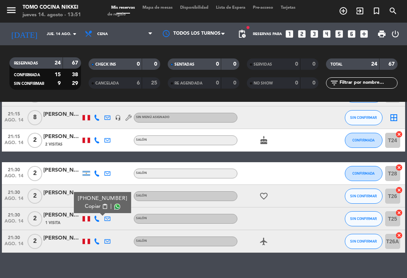
click at [99, 240] on icon at bounding box center [97, 241] width 6 height 6
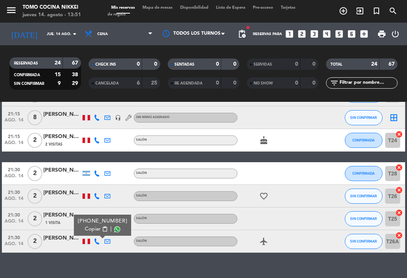
click at [64, 245] on div at bounding box center [62, 245] width 38 height 6
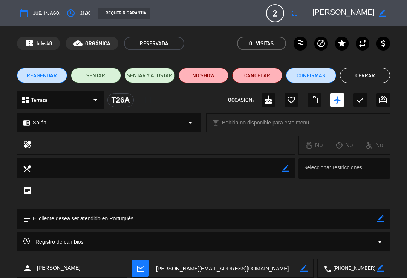
click at [358, 73] on button "Cerrar" at bounding box center [365, 75] width 50 height 15
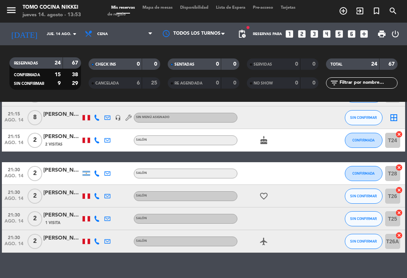
click at [96, 193] on icon at bounding box center [97, 196] width 6 height 6
click at [99, 216] on icon at bounding box center [97, 219] width 6 height 6
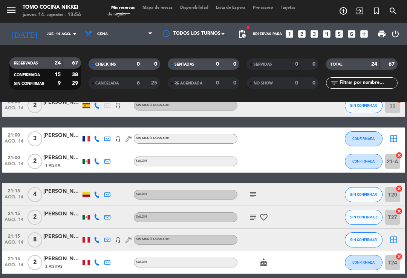
scroll to position [356, 0]
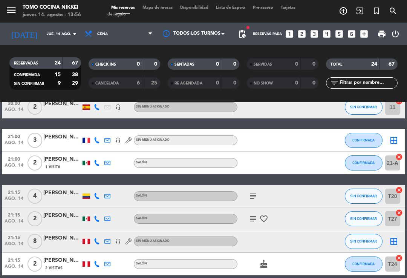
click at [100, 207] on div at bounding box center [97, 218] width 11 height 22
click at [99, 216] on icon at bounding box center [97, 219] width 6 height 6
click at [43, 28] on input "jue. 14 ago." at bounding box center [69, 34] width 52 height 12
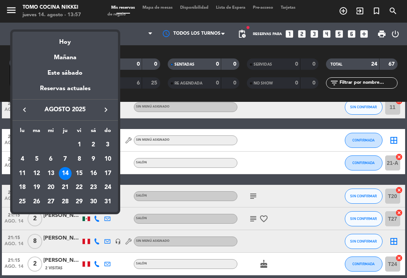
click at [80, 202] on div "29" at bounding box center [79, 201] width 13 height 13
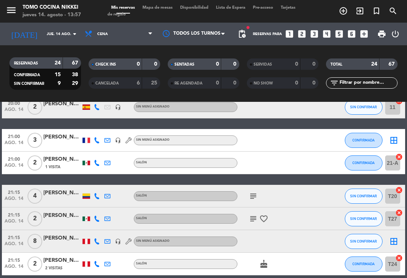
type input "vie. 29 ago."
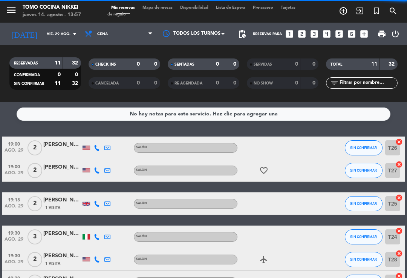
scroll to position [0, 0]
click at [348, 8] on icon "search" at bounding box center [343, 10] width 9 height 9
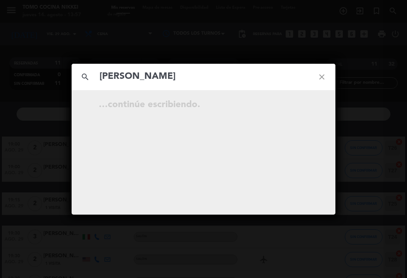
type input "[PERSON_NAME]"
click at [325, 74] on icon "close" at bounding box center [321, 76] width 27 height 27
click at [288, 81] on input "text" at bounding box center [204, 76] width 210 height 15
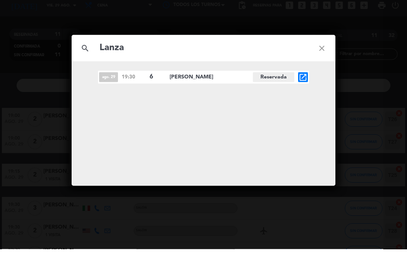
type input "Lanza"
click at [304, 101] on icon "open_in_new" at bounding box center [302, 105] width 9 height 9
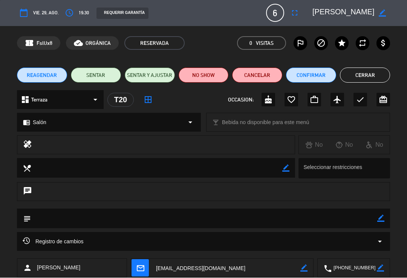
click at [369, 78] on button "Cerrar" at bounding box center [365, 75] width 50 height 15
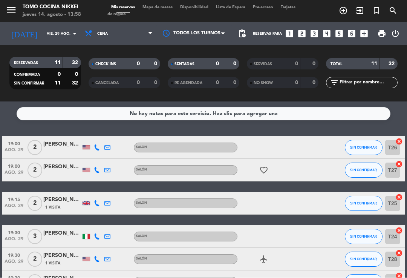
click at [35, 23] on div "[DATE] [DATE] arrow_drop_down" at bounding box center [43, 34] width 75 height 23
click at [43, 35] on input "vie. 29 ago." at bounding box center [69, 34] width 52 height 12
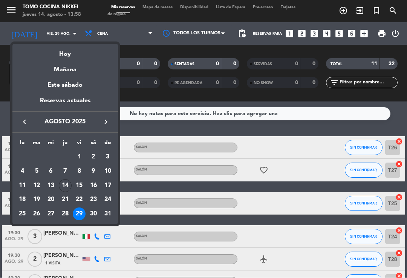
click at [65, 197] on div "21" at bounding box center [65, 199] width 13 height 13
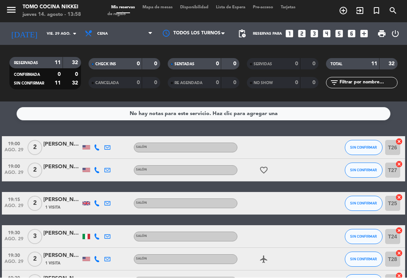
type input "jue. 21 ago."
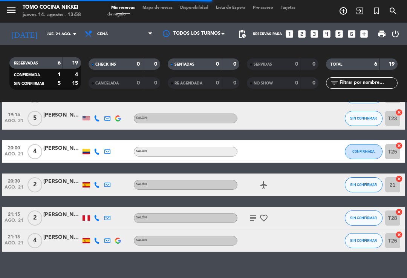
scroll to position [51, 0]
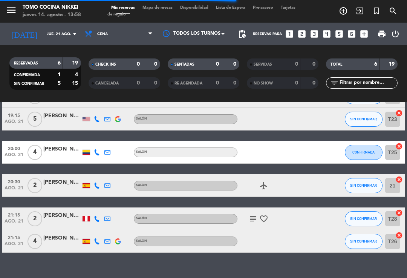
click at [60, 183] on div "[PERSON_NAME]" at bounding box center [62, 182] width 38 height 9
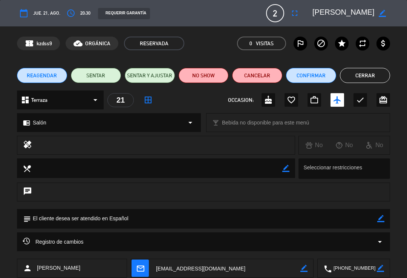
click at [293, 12] on icon "fullscreen" at bounding box center [294, 13] width 9 height 9
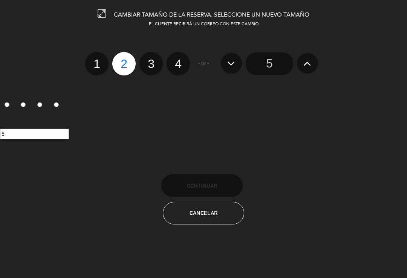
click at [181, 60] on label "4" at bounding box center [178, 63] width 23 height 23
click at [180, 60] on input "4" at bounding box center [177, 57] width 5 height 5
radio input "true"
radio input "false"
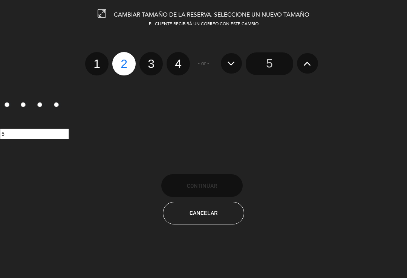
radio input "false"
radio input "true"
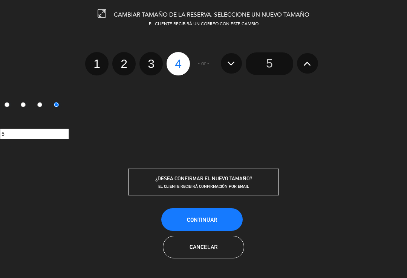
click at [201, 211] on button "Continuar" at bounding box center [201, 219] width 81 height 23
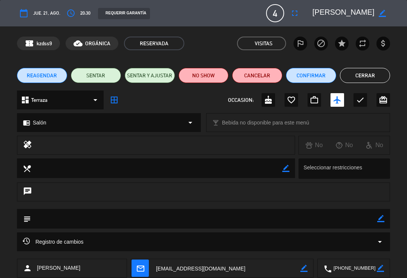
click at [367, 72] on button "Cerrar" at bounding box center [365, 75] width 50 height 15
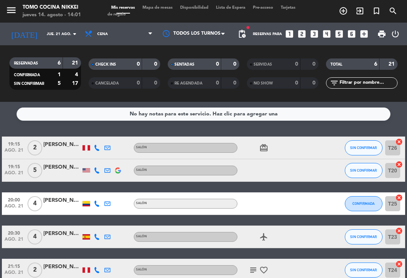
click at [110, 29] on span "Cena" at bounding box center [118, 34] width 75 height 17
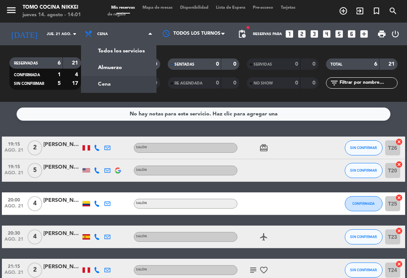
scroll to position [0, 0]
click at [132, 69] on div "menu Tomo Cocina Nikkei [DATE] 14. agosto - 14:01 Mis reservas Mapa de mesas Di…" at bounding box center [203, 51] width 407 height 102
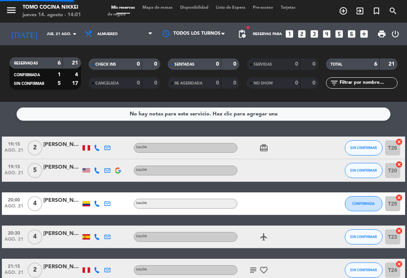
click at [55, 33] on input "jue. 21 ago." at bounding box center [69, 34] width 52 height 12
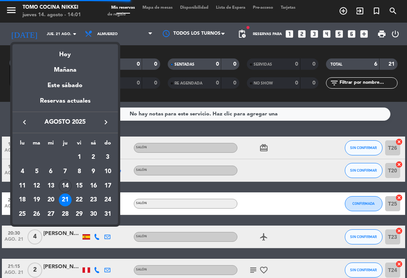
click at [72, 51] on div "Hoy" at bounding box center [65, 51] width 106 height 15
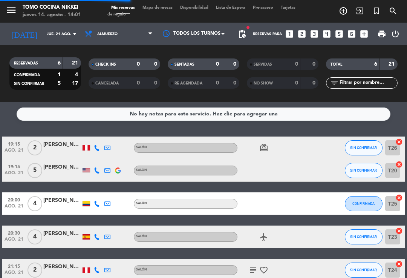
type input "jue. 14 ago."
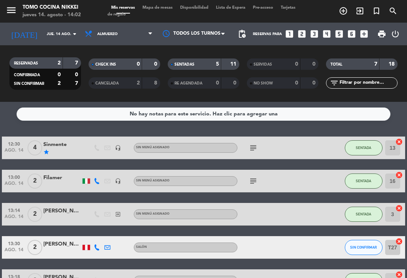
click at [114, 30] on span "Almuerzo" at bounding box center [118, 34] width 75 height 17
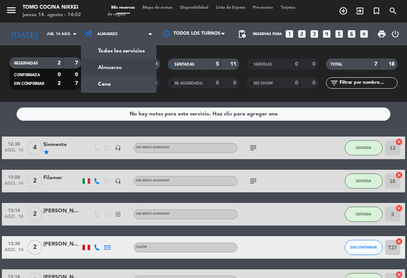
click at [104, 83] on div "menu Tomo Cocina Nikkei [DATE] 14. agosto - 14:02 Mis reservas Mapa de mesas Di…" at bounding box center [203, 51] width 407 height 102
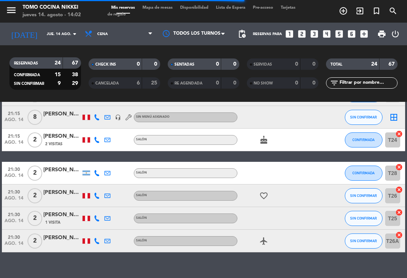
scroll to position [479, 0]
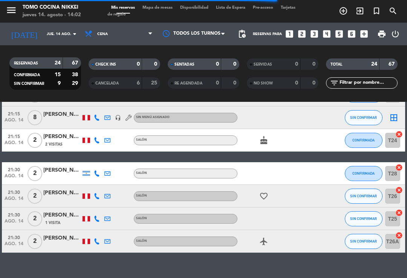
click at [361, 219] on span "SIN CONFIRMAR" at bounding box center [363, 218] width 27 height 4
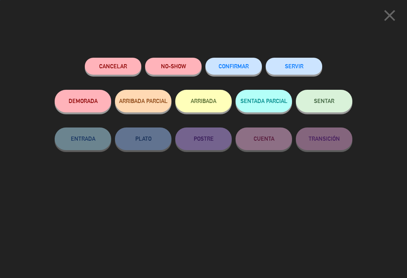
click at [230, 69] on button "CONFIRMAR" at bounding box center [233, 66] width 57 height 17
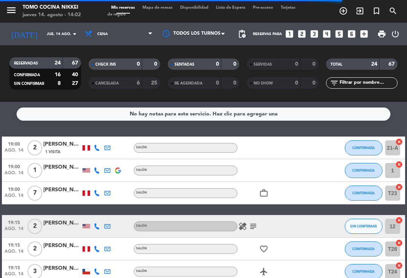
scroll to position [0, 0]
click at [135, 29] on span "Cena" at bounding box center [118, 34] width 75 height 17
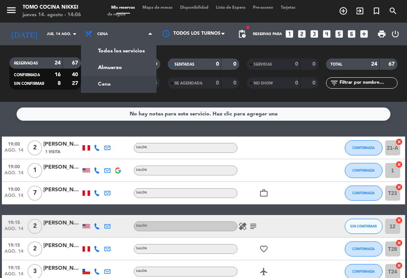
click at [135, 69] on div "menu Tomo Cocina Nikkei [DATE] 14. agosto - 14:06 Mis reservas Mapa de mesas Di…" at bounding box center [203, 51] width 407 height 102
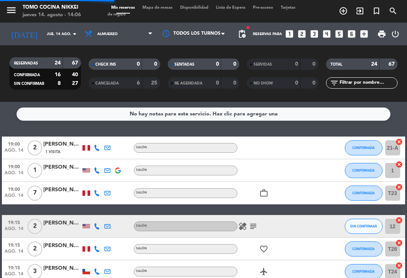
click at [193, 10] on span "Disponibilidad" at bounding box center [194, 8] width 36 height 4
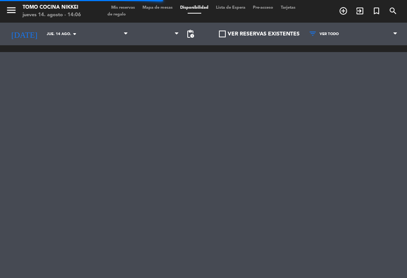
click at [173, 9] on span "Mapa de mesas" at bounding box center [158, 8] width 38 height 4
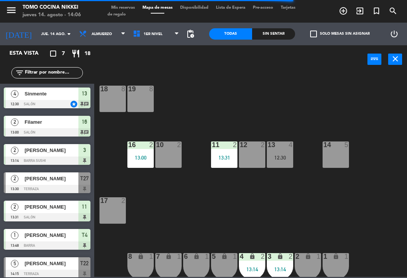
click at [144, 41] on span "1er Nivel" at bounding box center [156, 34] width 54 height 17
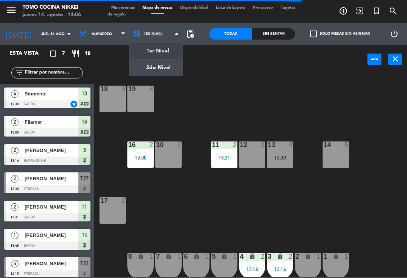
click at [163, 62] on ng-component "menu Tomo Cocina Nikkei [DATE] 14. agosto - 14:06 Mis reservas Mapa de mesas Di…" at bounding box center [203, 138] width 407 height 277
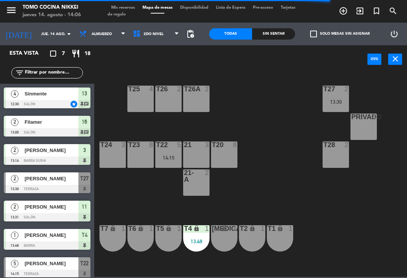
click at [169, 161] on div "T22 5 14:15" at bounding box center [168, 154] width 26 height 26
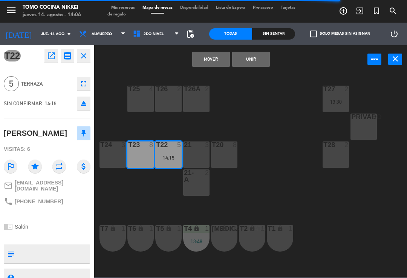
click at [211, 63] on button "Mover" at bounding box center [211, 59] width 38 height 15
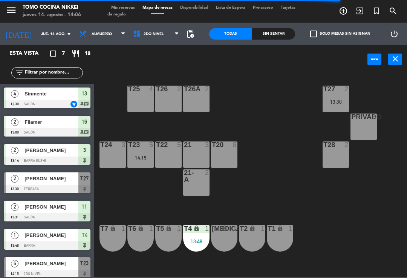
scroll to position [5, 0]
click at [196, 156] on div "13:30" at bounding box center [196, 157] width 26 height 5
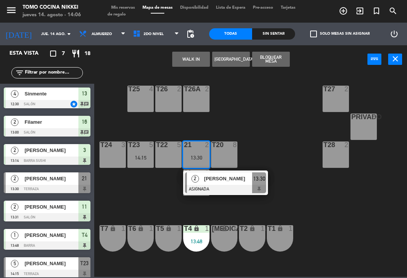
click at [234, 182] on span "[PERSON_NAME]" at bounding box center [228, 178] width 48 height 8
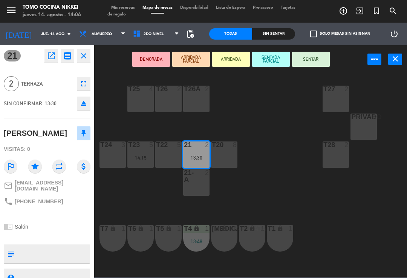
click at [316, 64] on button "SENTAR" at bounding box center [311, 59] width 38 height 15
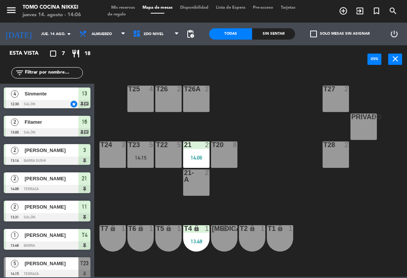
click at [277, 161] on div "T27 2 T25 4 T26A 2 T26 2 Privado 8 T24 3 T23 5 14:15 T22 5 21 2 14:06 T20 8 T28…" at bounding box center [252, 174] width 309 height 204
click at [273, 169] on div "T27 2 T25 4 T26A 2 T26 2 Privado 8 T24 3 T23 5 14:15 T22 5 21 2 13:30 T20 8 T28…" at bounding box center [252, 174] width 309 height 204
click at [271, 54] on div "power_input close" at bounding box center [230, 59] width 273 height 29
click at [286, 37] on div "Sin sentar" at bounding box center [273, 33] width 43 height 11
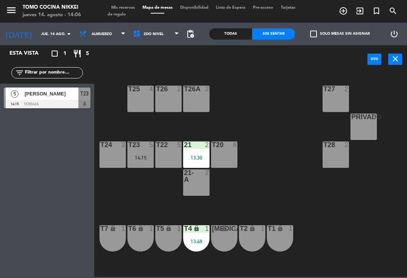
click at [278, 36] on div "Sin sentar" at bounding box center [273, 33] width 43 height 11
click at [145, 152] on div "T23 5 14:15" at bounding box center [140, 154] width 26 height 26
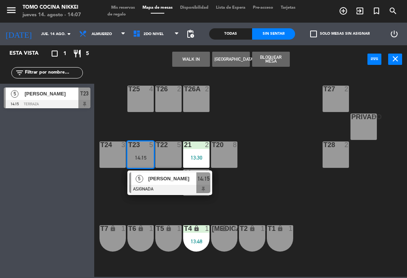
click at [170, 180] on span "[PERSON_NAME]" at bounding box center [172, 178] width 48 height 8
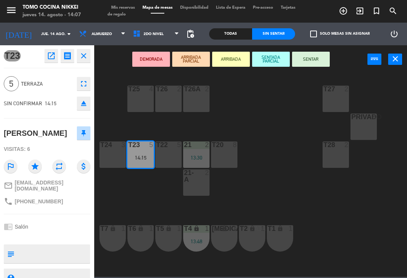
click at [271, 63] on button "SENTADA PARCIAL" at bounding box center [271, 59] width 38 height 15
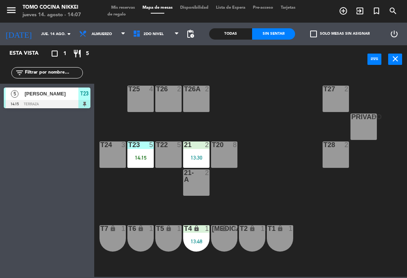
click at [282, 140] on div "T27 2 T25 4 T26A 2 T26 2 Privado 8 T24 3 T23 5 14:15 T22 5 21 2 13:30 T20 8 T28…" at bounding box center [252, 174] width 309 height 204
click at [122, 10] on span "Mis reservas" at bounding box center [122, 8] width 31 height 4
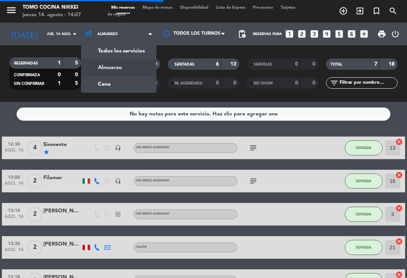
click at [107, 84] on div "menu Tomo Cocina Nikkei [DATE] 14. agosto - 14:07 Mis reservas Mapa de mesas Di…" at bounding box center [203, 51] width 407 height 102
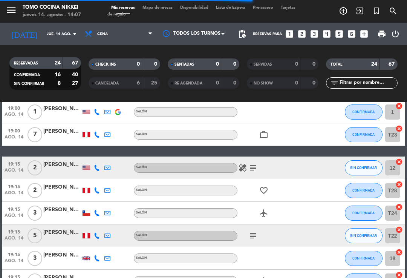
scroll to position [67, 0]
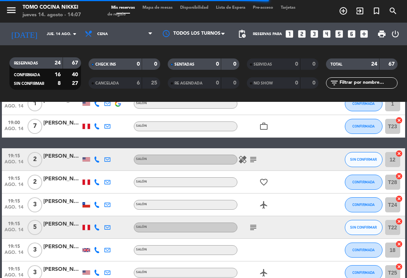
click at [357, 158] on span "SIN CONFIRMAR" at bounding box center [363, 159] width 27 height 4
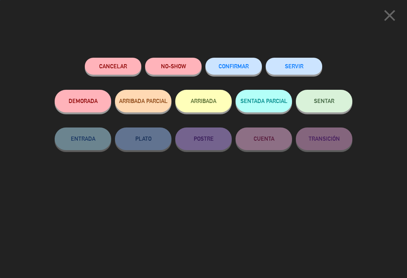
click at [244, 65] on span "CONFIRMAR" at bounding box center [234, 66] width 30 height 6
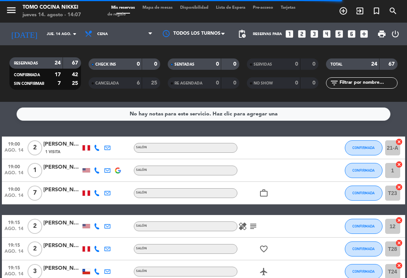
scroll to position [0, 0]
click at [348, 13] on icon "exit_to_app" at bounding box center [343, 10] width 9 height 9
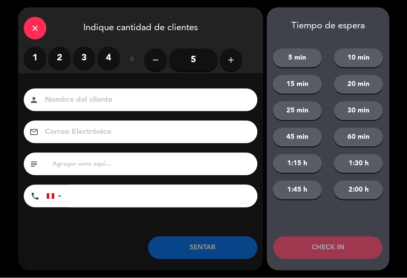
click at [55, 64] on label "2" at bounding box center [59, 58] width 23 height 23
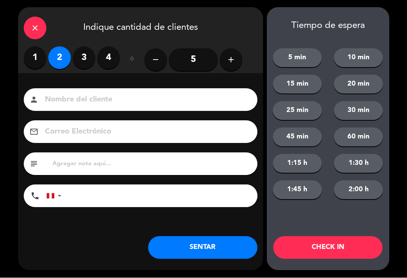
click at [73, 100] on input at bounding box center [145, 99] width 203 height 13
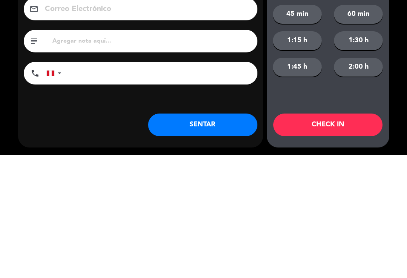
type input "[PERSON_NAME]"
click at [226, 185] on input "tel" at bounding box center [163, 196] width 188 height 23
type input "997146405"
click at [182, 236] on button "SENTAR" at bounding box center [202, 247] width 109 height 23
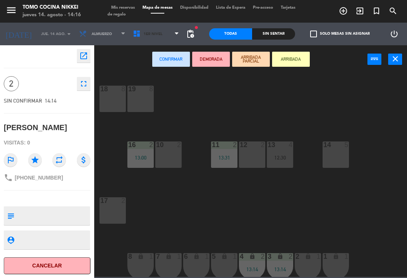
click at [171, 37] on span "1er Nivel" at bounding box center [156, 34] width 54 height 17
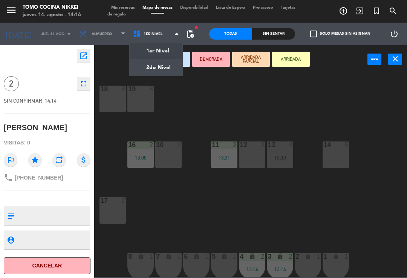
click at [159, 69] on ng-component "menu Tomo Cocina Nikkei [DATE] 14. agosto - 14:16 Mis reservas Mapa de mesas Di…" at bounding box center [203, 138] width 407 height 277
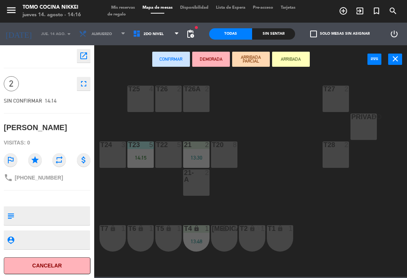
click at [339, 156] on div "T28 2" at bounding box center [336, 154] width 26 height 26
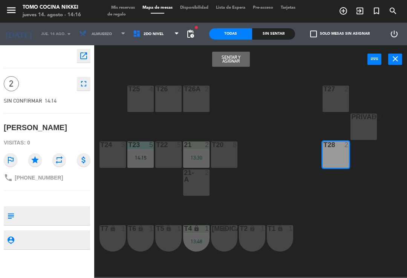
click at [240, 60] on button "Sentar y Asignar" at bounding box center [231, 59] width 38 height 15
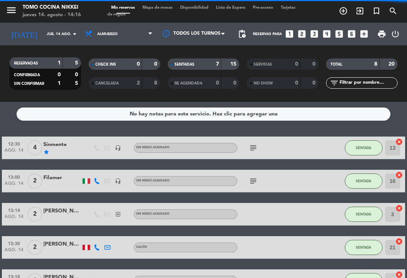
click at [202, 64] on div "SENTADAS" at bounding box center [187, 64] width 35 height 9
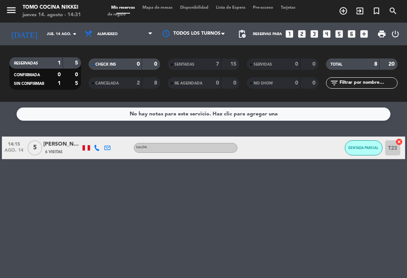
click at [344, 154] on div "14:15 [DATE] 5 [PERSON_NAME] 6 Visitas Salón SENTADA PARCIAL T23 cancel" at bounding box center [203, 147] width 403 height 23
click at [380, 150] on button "SENTADA PARCIAL" at bounding box center [364, 147] width 38 height 15
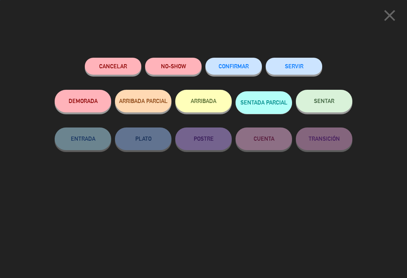
click at [337, 107] on button "SENTAR" at bounding box center [324, 101] width 57 height 23
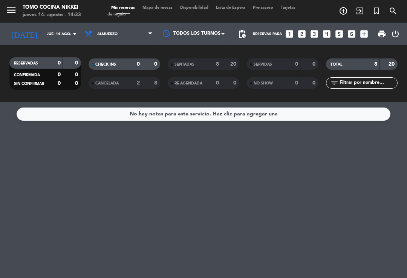
click at [167, 10] on span "Mapa de mesas" at bounding box center [158, 8] width 38 height 4
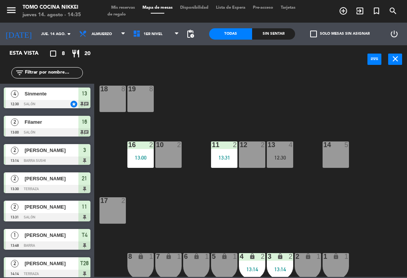
click at [288, 25] on div "Todas Sin sentar" at bounding box center [252, 34] width 86 height 23
click at [269, 32] on div "Sin sentar" at bounding box center [273, 33] width 43 height 11
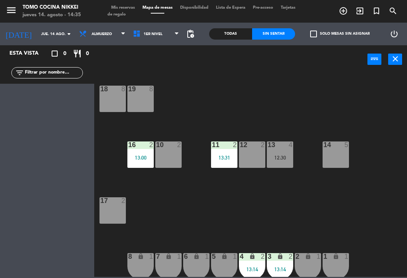
click at [290, 39] on div "Sin sentar" at bounding box center [273, 33] width 43 height 11
click at [302, 210] on div "18 8 19 8 16 2 13:00 10 2 11 2 13:31 12 2 13 4 12:30 14 5 17 2 7 lock 1 8 lock …" at bounding box center [252, 174] width 309 height 204
click at [289, 213] on div "18 8 19 8 16 2 13:00 10 2 11 2 13:31 12 2 13 4 12:30 14 5 17 2 7 lock 1 8 lock …" at bounding box center [252, 174] width 309 height 204
click at [144, 6] on span "Mapa de mesas" at bounding box center [158, 8] width 38 height 4
click at [138, 6] on span "Mis reservas" at bounding box center [122, 8] width 31 height 4
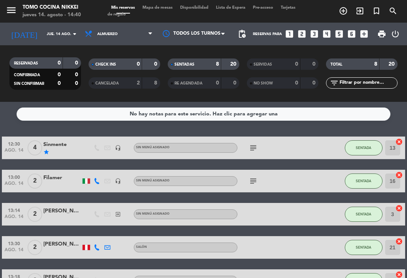
click at [161, 8] on span "Mapa de mesas" at bounding box center [158, 8] width 38 height 4
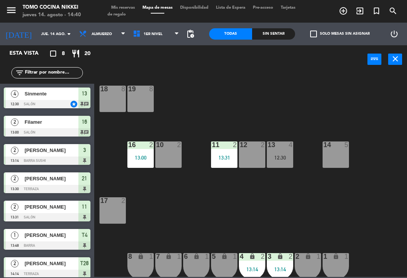
click at [289, 213] on div "18 8 19 8 16 2 13:00 10 2 11 2 13:31 12 2 13 4 12:30 14 5 17 2 7 lock 1 8 lock …" at bounding box center [252, 174] width 309 height 204
click at [296, 206] on div "18 8 19 8 16 2 13:00 10 2 11 2 13:31 12 2 13 4 12:30 14 5 17 2 7 lock 1 8 lock …" at bounding box center [252, 174] width 309 height 204
click at [320, 209] on div "18 8 19 8 16 2 13:00 10 2 11 2 13:31 12 2 13 4 12:30 14 5 17 2 7 lock 1 8 lock …" at bounding box center [252, 174] width 309 height 204
click at [278, 269] on div "13:14" at bounding box center [280, 268] width 26 height 5
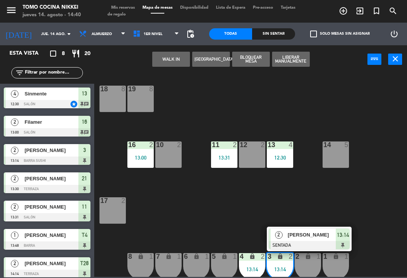
click at [321, 231] on span "[PERSON_NAME]" at bounding box center [312, 235] width 48 height 8
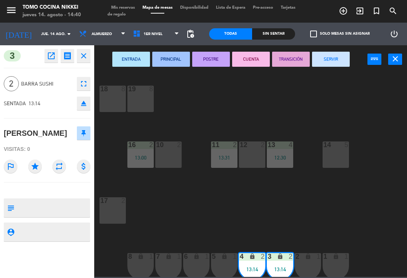
click at [344, 66] on button "SERVIR" at bounding box center [331, 59] width 38 height 15
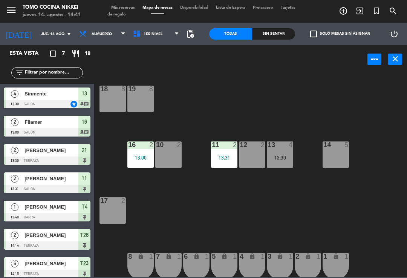
click at [223, 160] on div "13:31" at bounding box center [224, 157] width 26 height 5
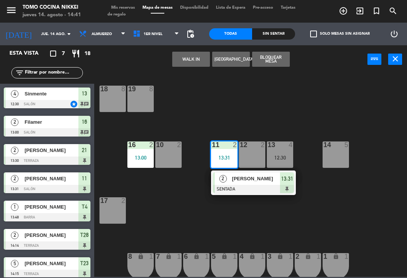
click at [241, 187] on div at bounding box center [253, 189] width 81 height 8
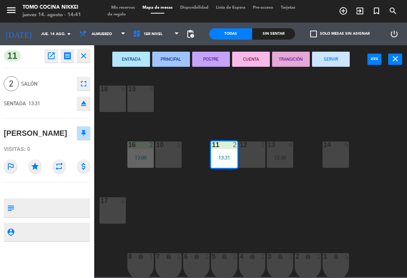
click at [329, 58] on button "SERVIR" at bounding box center [331, 59] width 38 height 15
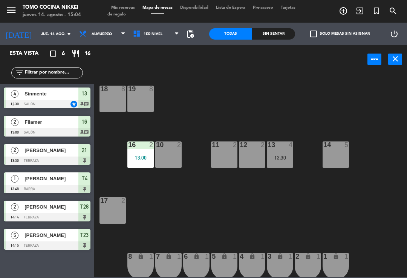
click at [288, 151] on div "13 4 12:30" at bounding box center [280, 154] width 26 height 26
click at [217, 214] on div "18 8 19 8 16 2 13:00 10 2 11 2 12 2 13 4 12:30 14 5 17 2 7 lock 1 8 lock 1 6 lo…" at bounding box center [252, 174] width 309 height 204
click at [40, 263] on div "Esta vista crop_square 6 restaurant 16 filter_list 4 Sinmente 12:30 Salón star …" at bounding box center [47, 161] width 94 height 232
click at [104, 37] on span "Almuerzo" at bounding box center [102, 34] width 54 height 17
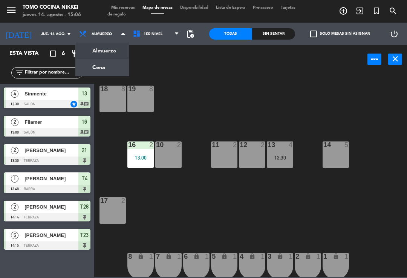
click at [112, 69] on ng-component "menu Tomo Cocina Nikkei [DATE] 14. agosto - 15:06 Mis reservas Mapa de mesas Di…" at bounding box center [203, 138] width 407 height 277
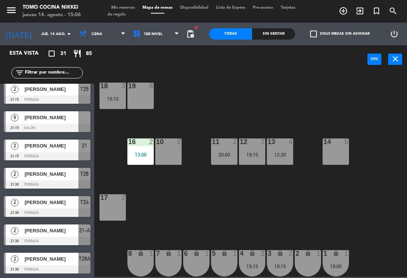
scroll to position [683, 0]
click at [62, 73] on input "text" at bounding box center [53, 73] width 58 height 8
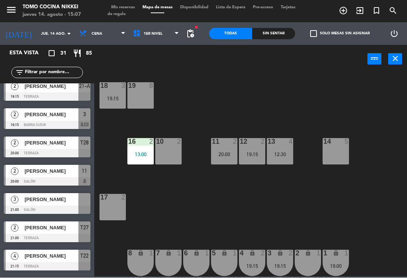
scroll to position [487, 0]
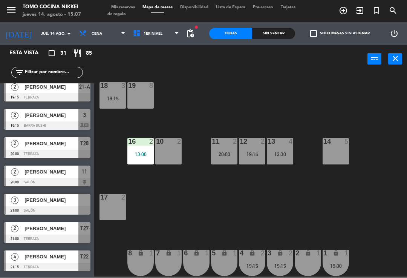
click at [348, 8] on icon "search" at bounding box center [343, 10] width 9 height 9
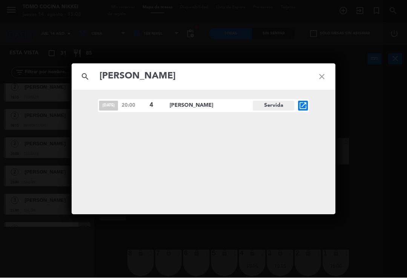
type input "[PERSON_NAME]"
click at [321, 78] on icon "close" at bounding box center [321, 76] width 27 height 27
click at [323, 83] on icon "close" at bounding box center [321, 76] width 27 height 27
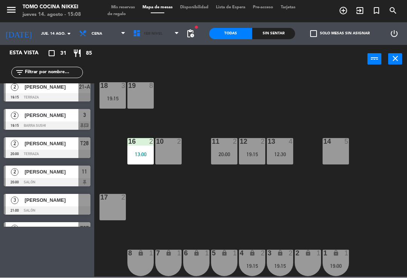
click at [165, 39] on span "1er Nivel" at bounding box center [156, 34] width 54 height 17
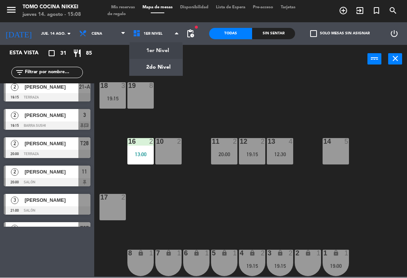
click at [154, 70] on ng-component "menu Tomo Cocina Nikkei [DATE] 14. agosto - 15:08 Mis reservas Mapa de mesas Di…" at bounding box center [203, 138] width 407 height 277
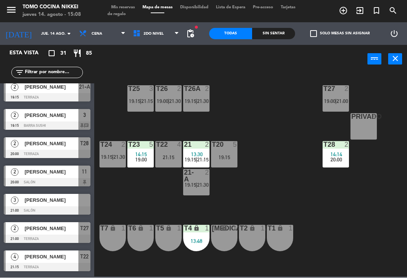
click at [348, 187] on div "T27 2 19:00 | 21:00 T25 3 19:15 | 21:15 T26A 2 19:15 | 21:30 T26 2 19:00 | 21:3…" at bounding box center [252, 174] width 309 height 204
click at [202, 144] on div at bounding box center [196, 144] width 12 height 7
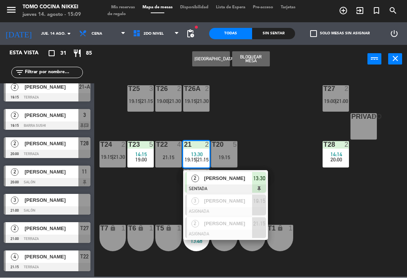
click at [242, 189] on div at bounding box center [225, 189] width 81 height 8
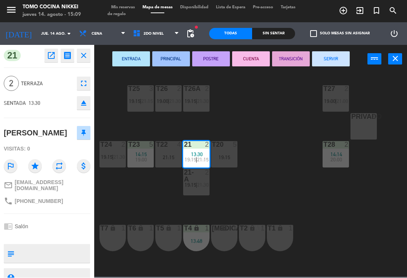
click at [338, 60] on button "SERVIR" at bounding box center [331, 59] width 38 height 15
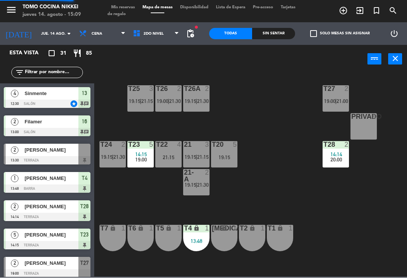
click at [277, 138] on div "T27 2 19:00 | 21:00 T25 3 19:15 | 21:15 T26A 2 19:15 | 21:30 T26 2 19:00 | 21:3…" at bounding box center [252, 174] width 309 height 204
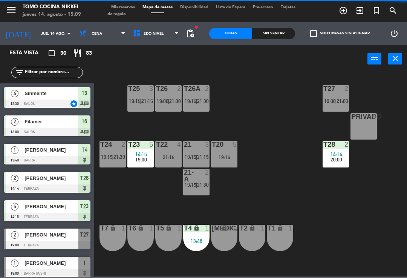
click at [191, 243] on div "13:48" at bounding box center [196, 241] width 26 height 5
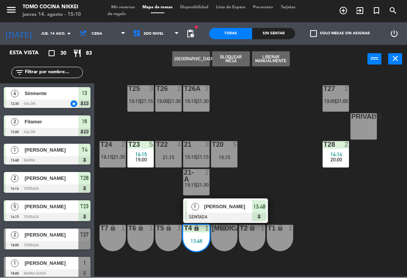
click at [44, 26] on div "[DATE] [DATE] arrow_drop_down" at bounding box center [37, 34] width 75 height 17
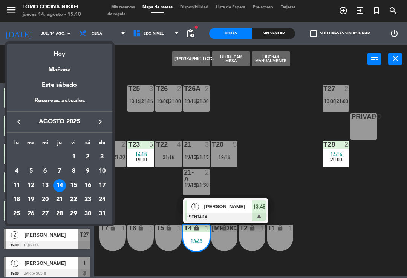
click at [91, 191] on td "16" at bounding box center [88, 186] width 14 height 14
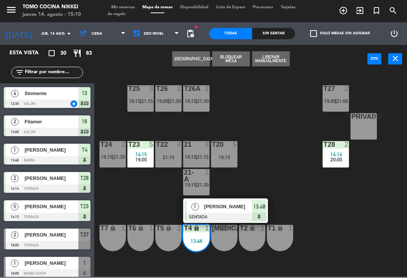
type input "sáb. 16 ago."
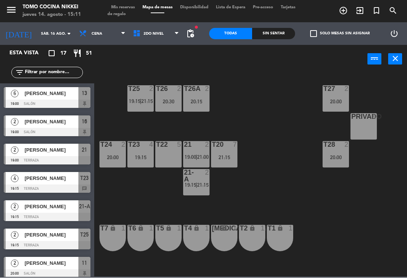
click at [341, 12] on icon "add_circle_outline" at bounding box center [343, 10] width 9 height 9
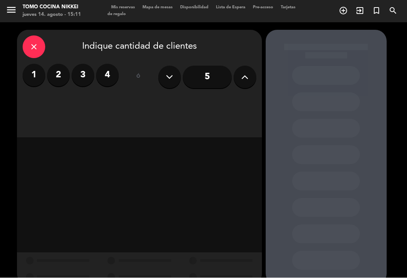
click at [202, 78] on input "5" at bounding box center [207, 77] width 49 height 23
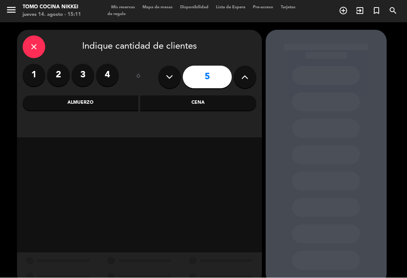
click at [234, 108] on div "Cena" at bounding box center [198, 103] width 116 height 15
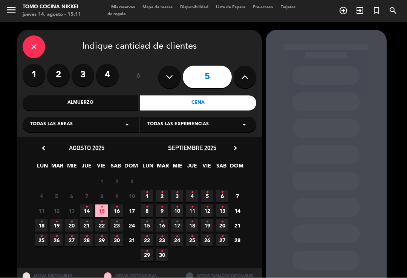
click at [115, 207] on icon "•" at bounding box center [116, 207] width 3 height 12
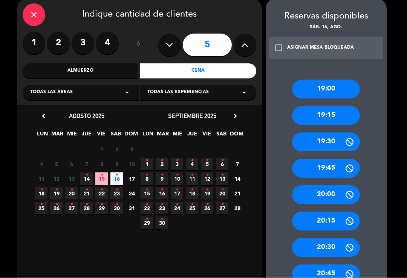
scroll to position [32, 0]
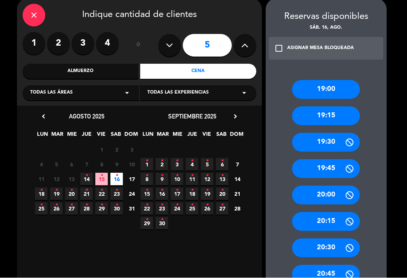
click at [334, 107] on div "19:15" at bounding box center [326, 116] width 68 height 19
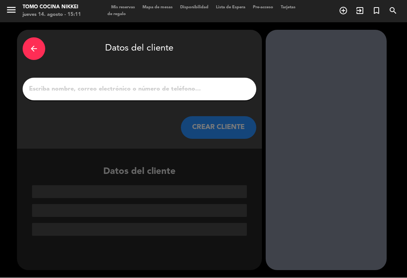
scroll to position [0, 0]
click at [199, 84] on input "1" at bounding box center [139, 89] width 222 height 11
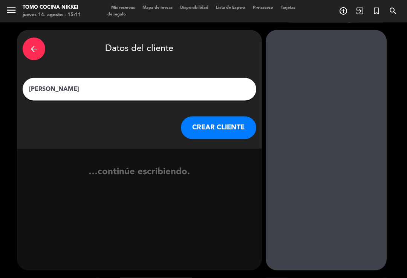
type input "[PERSON_NAME]"
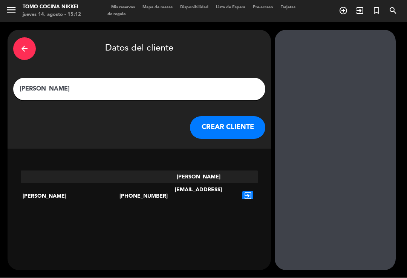
click at [234, 123] on button "CREAR CLIENTE" at bounding box center [227, 127] width 75 height 23
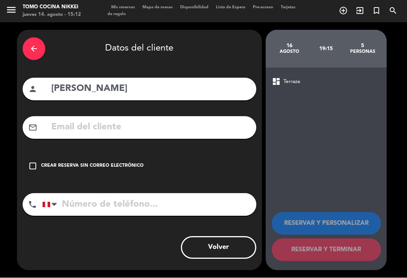
click at [190, 193] on input "tel" at bounding box center [149, 204] width 214 height 23
type input "937053250"
click at [225, 120] on input "text" at bounding box center [150, 127] width 200 height 15
click at [44, 162] on div "Crear reserva sin correo electrónico" at bounding box center [92, 166] width 102 height 8
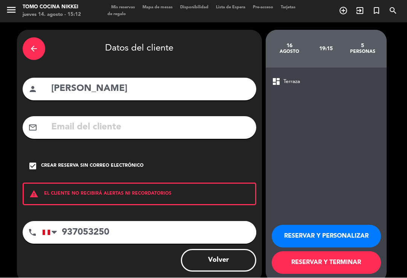
click at [35, 162] on icon "check_box" at bounding box center [32, 166] width 9 height 9
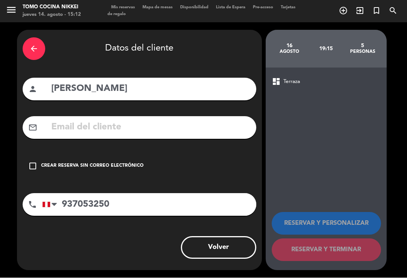
click at [39, 155] on div "check_box_outline_blank Crear reserva sin correo electrónico" at bounding box center [140, 166] width 234 height 23
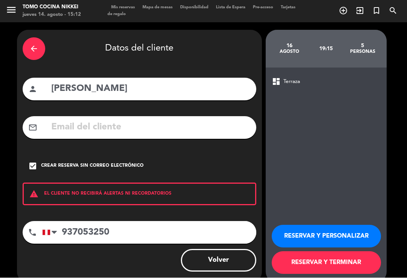
click at [331, 251] on button "RESERVAR Y TERMINAR" at bounding box center [326, 262] width 109 height 23
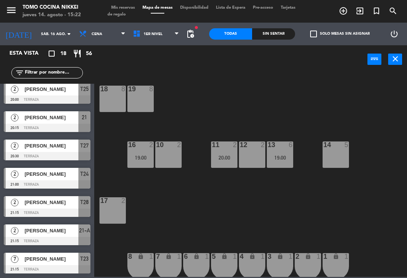
click at [93, 41] on span "Cena" at bounding box center [102, 34] width 54 height 17
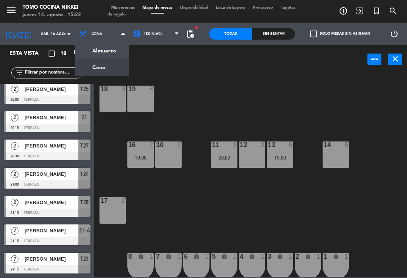
scroll to position [315, 0]
click at [104, 52] on ng-component "menu Tomo Cocina Nikkei [DATE] 14. agosto - 15:22 Mis reservas Mapa de mesas Di…" at bounding box center [203, 138] width 407 height 277
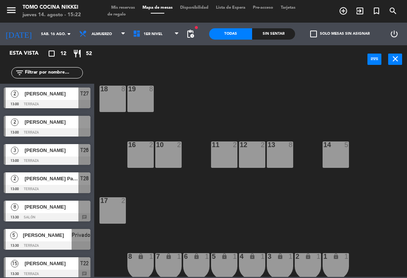
scroll to position [0, 0]
click at [112, 41] on span "Almuerzo" at bounding box center [102, 34] width 54 height 17
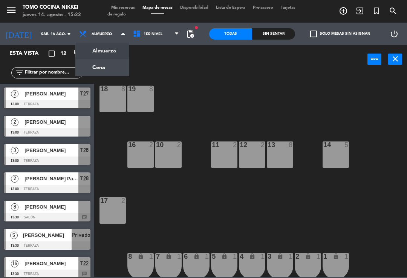
click at [106, 53] on ng-component "menu Tomo Cocina Nikkei [DATE] 14. agosto - 15:22 Mis reservas Mapa de mesas Di…" at bounding box center [203, 138] width 407 height 277
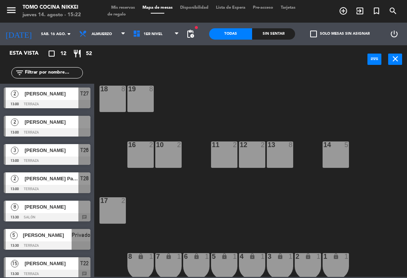
click at [128, 16] on span "Tarjetas de regalo" at bounding box center [201, 11] width 188 height 11
click at [133, 15] on span "Tarjetas de regalo" at bounding box center [201, 11] width 188 height 11
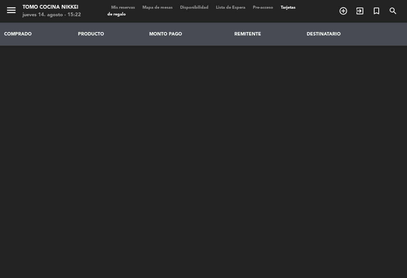
click at [277, 20] on span at bounding box center [277, 20] width 0 height 1
click at [130, 6] on span "Mis reservas" at bounding box center [122, 8] width 31 height 4
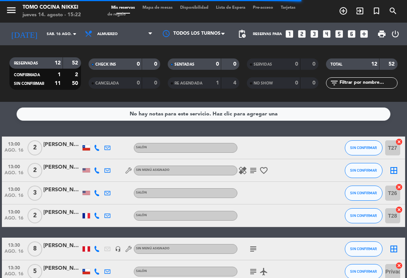
click at [63, 39] on input "sáb. 16 ago." at bounding box center [69, 34] width 52 height 12
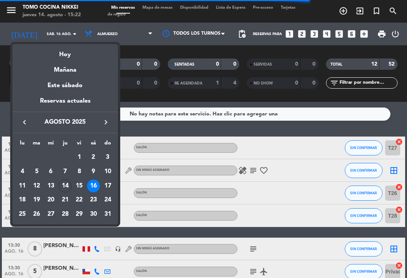
click at [81, 55] on div "Hoy" at bounding box center [65, 51] width 106 height 15
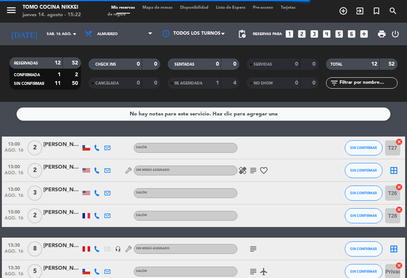
type input "jue. 14 ago."
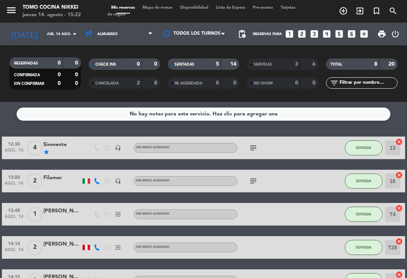
click at [275, 63] on div "SERVIDAS" at bounding box center [266, 64] width 35 height 9
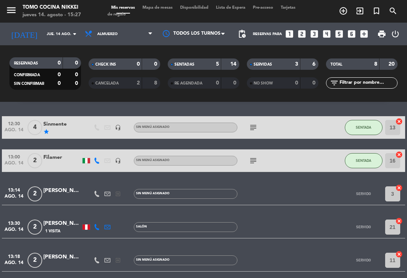
scroll to position [3, 0]
click at [166, 7] on span "Mapa de mesas" at bounding box center [158, 8] width 38 height 4
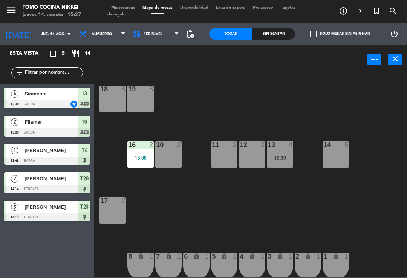
click at [49, 31] on input "jue. 14 ago." at bounding box center [63, 34] width 52 height 12
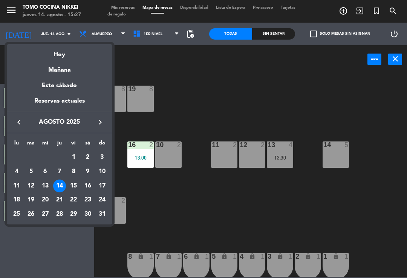
click at [75, 189] on div "15" at bounding box center [73, 185] width 13 height 13
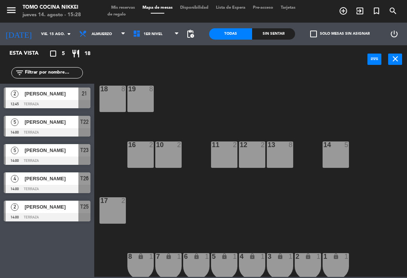
scroll to position [0, 0]
click at [121, 34] on icon at bounding box center [122, 34] width 3 height 6
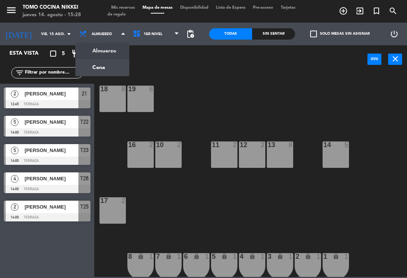
scroll to position [0, 0]
click at [115, 66] on ng-component "menu Tomo Cocina Nikkei [DATE] 14. agosto - 15:28 Mis reservas Mapa de mesas Di…" at bounding box center [203, 138] width 407 height 277
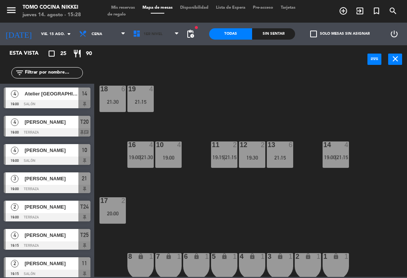
click at [175, 37] on icon at bounding box center [176, 34] width 3 height 6
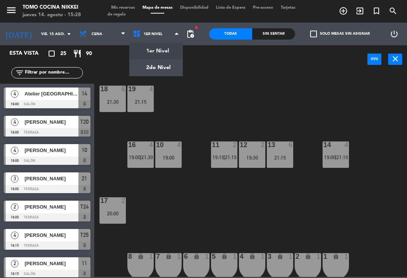
click at [172, 60] on ng-component "menu Tomo Cocina Nikkei [DATE] 14. agosto - 15:28 Mis reservas Mapa de mesas Di…" at bounding box center [203, 138] width 407 height 277
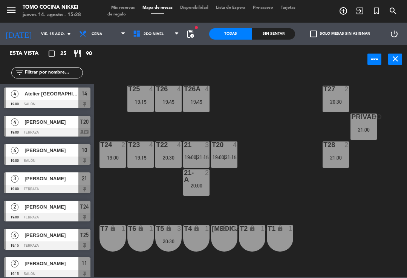
click at [160, 36] on span "2do Nivel" at bounding box center [156, 34] width 54 height 17
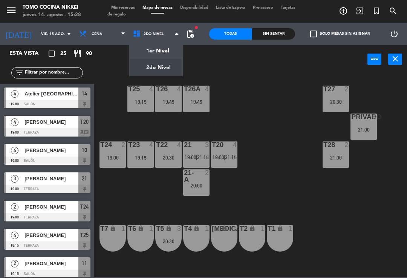
click at [202, 37] on div "[DATE] [DATE] arrow_drop_down Almuerzo Cena Cena Almuerzo Cena 1er Nivel 2do Ni…" at bounding box center [98, 34] width 209 height 23
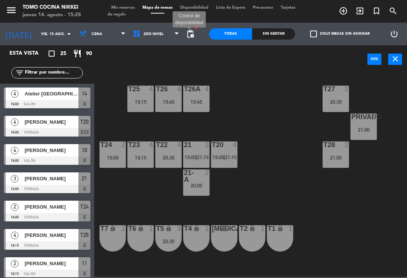
click at [191, 33] on span "pending_actions" at bounding box center [190, 33] width 9 height 9
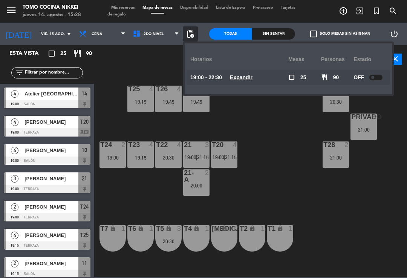
click at [276, 123] on div "T27 2 20:30 T25 4 19:15 T26A 4 19:45 T26 4 19:45 Privado 8 21:00 T24 2 19:00 T2…" at bounding box center [252, 174] width 309 height 204
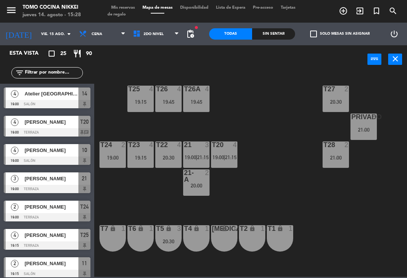
click at [55, 39] on input "vie. 15 ago." at bounding box center [63, 34] width 52 height 12
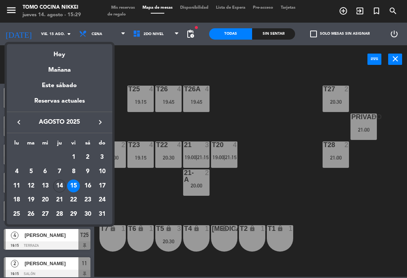
click at [93, 30] on div at bounding box center [203, 139] width 407 height 278
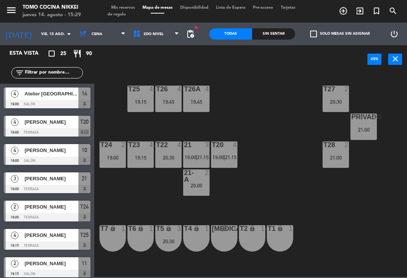
click at [98, 35] on span "Cena" at bounding box center [102, 34] width 54 height 17
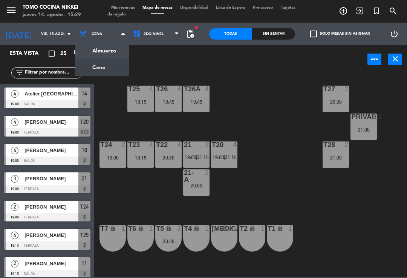
click at [49, 39] on input "vie. 15 ago." at bounding box center [63, 34] width 52 height 12
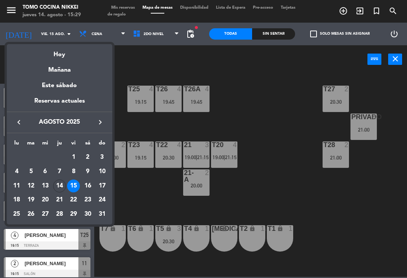
click at [83, 57] on div "Hoy" at bounding box center [60, 51] width 106 height 15
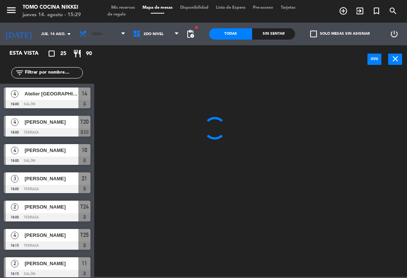
click at [114, 41] on span "Cena" at bounding box center [102, 34] width 54 height 17
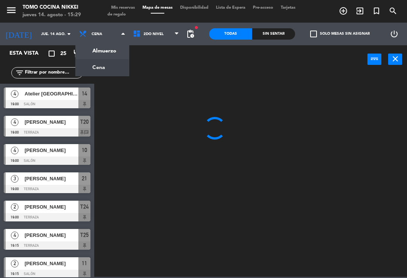
click at [112, 70] on ng-component "menu Tomo Cocina Nikkei [DATE] 14. agosto - 15:29 Mis reservas Mapa de mesas Di…" at bounding box center [203, 138] width 407 height 277
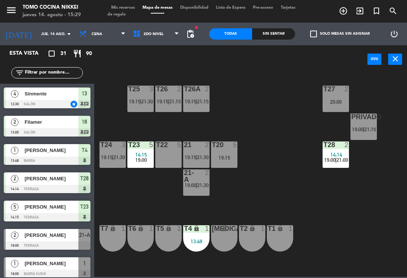
click at [52, 31] on input "jue. 14 ago." at bounding box center [63, 34] width 52 height 12
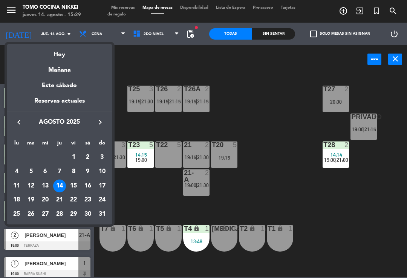
click at [79, 68] on div "Mañana" at bounding box center [60, 67] width 106 height 15
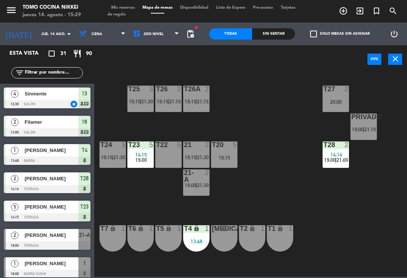
type input "vie. 15 ago."
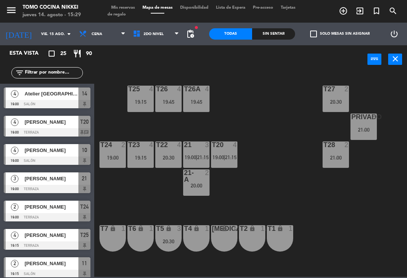
click at [142, 155] on div "19:15" at bounding box center [140, 157] width 26 height 5
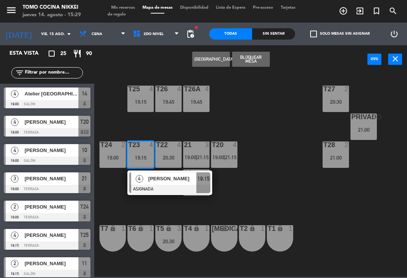
click at [213, 57] on button "[GEOGRAPHIC_DATA]" at bounding box center [211, 59] width 38 height 15
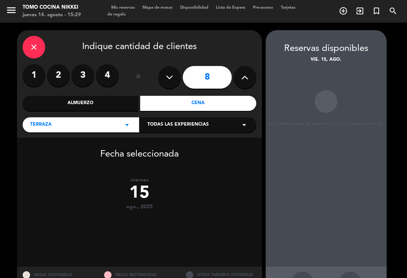
click at [107, 77] on label "4" at bounding box center [107, 75] width 23 height 23
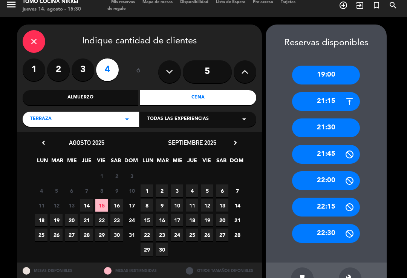
scroll to position [6, 0]
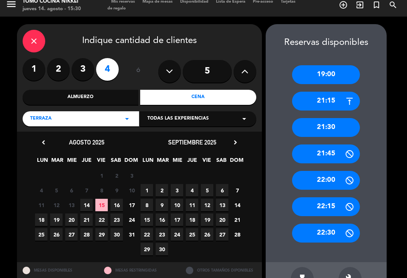
click at [346, 127] on div "21:30" at bounding box center [326, 127] width 68 height 19
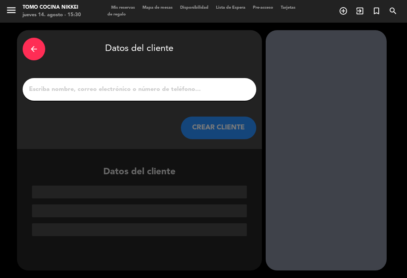
click at [221, 92] on input "1" at bounding box center [139, 89] width 222 height 11
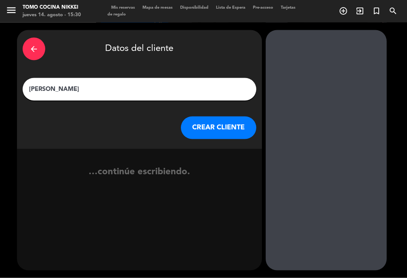
type input "[PERSON_NAME]"
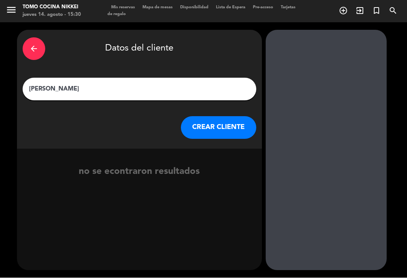
click at [229, 121] on button "CREAR CLIENTE" at bounding box center [218, 127] width 75 height 23
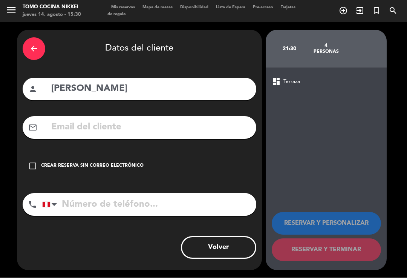
click at [121, 200] on input "tel" at bounding box center [149, 204] width 214 height 23
type input "990321335"
click at [34, 157] on div "check_box_outline_blank Crear reserva sin correo electrónico" at bounding box center [140, 166] width 234 height 23
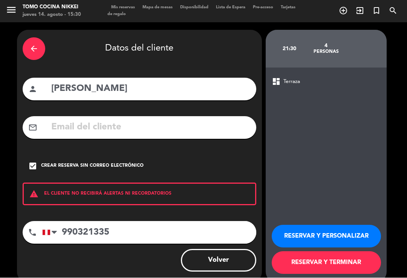
click at [351, 264] on button "RESERVAR Y TERMINAR" at bounding box center [326, 262] width 109 height 23
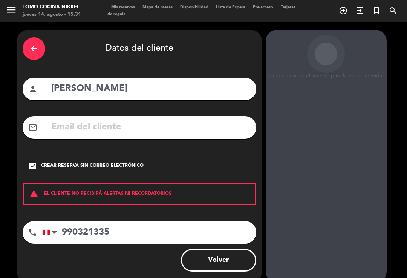
click at [405, 265] on div "arrow_back Datos del cliente person [PERSON_NAME] mail_outline check_box Crear …" at bounding box center [203, 157] width 407 height 268
click at [37, 47] on icon "arrow_back" at bounding box center [33, 48] width 9 height 9
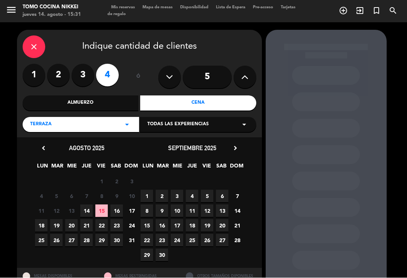
click at [26, 52] on div "close" at bounding box center [34, 47] width 23 height 23
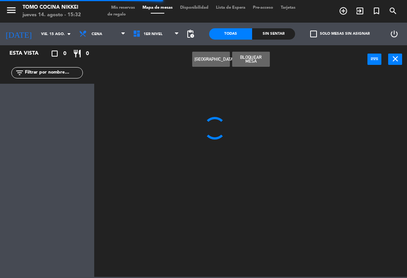
click at [46, 34] on input "vie. 15 ago." at bounding box center [63, 34] width 52 height 12
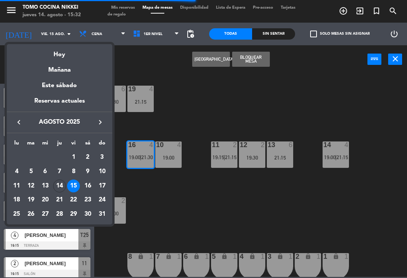
click at [74, 55] on div "Hoy" at bounding box center [60, 51] width 106 height 15
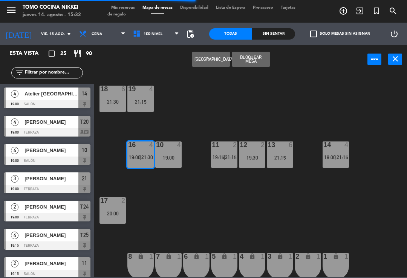
type input "jue. 14 ago."
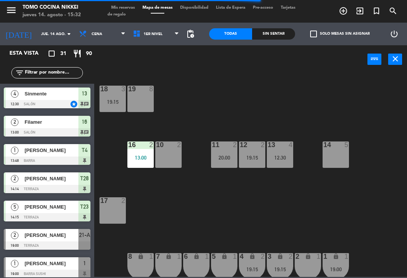
click at [272, 37] on div "Sin sentar" at bounding box center [273, 33] width 43 height 11
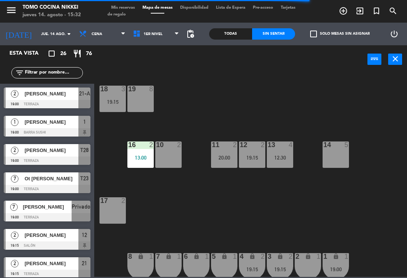
click at [142, 148] on div "16 2" at bounding box center [140, 145] width 26 height 8
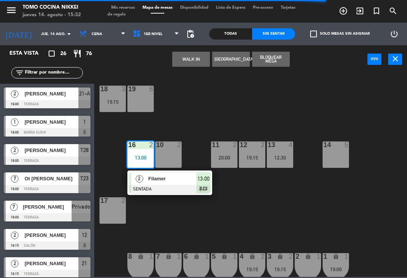
click at [165, 180] on span "Filamer" at bounding box center [172, 178] width 48 height 8
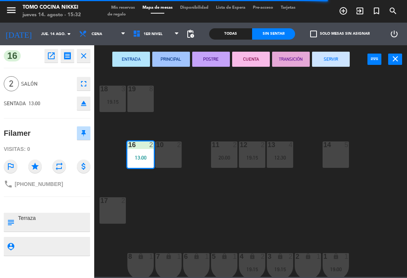
click at [332, 59] on button "SERVIR" at bounding box center [331, 59] width 38 height 15
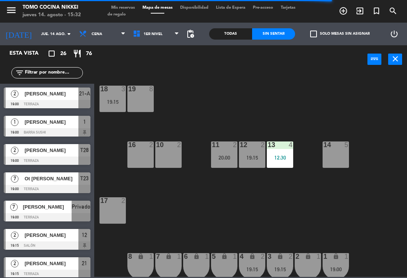
click at [286, 95] on div "18 3 19:15 19 8 16 2 10 2 11 2 20:00 12 2 19:15 13 4 12:30 14 5 17 2 7 lock 1 8…" at bounding box center [252, 174] width 309 height 204
click at [277, 155] on div "12:30" at bounding box center [280, 157] width 26 height 5
click at [327, 107] on div "18 3 19:15 19 8 16 2 10 2 11 2 20:00 12 2 19:15 13 4 12:30 14 5 17 2 7 lock 1 8…" at bounding box center [252, 174] width 309 height 204
click at [159, 40] on span "1er Nivel" at bounding box center [156, 34] width 54 height 17
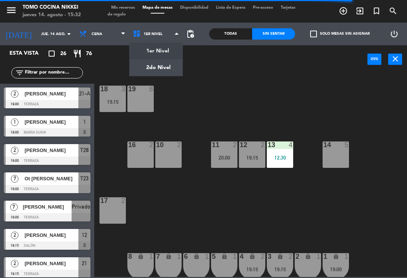
click at [162, 58] on ng-component "menu Tomo Cocina Nikkei [DATE] 14. agosto - 15:32 Mis reservas Mapa de mesas Di…" at bounding box center [203, 138] width 407 height 277
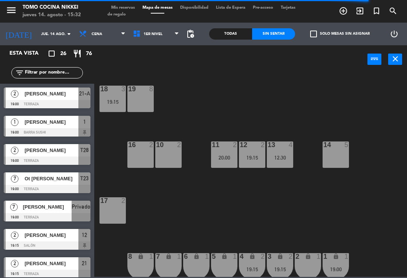
click at [161, 37] on span "1er Nivel" at bounding box center [156, 34] width 54 height 17
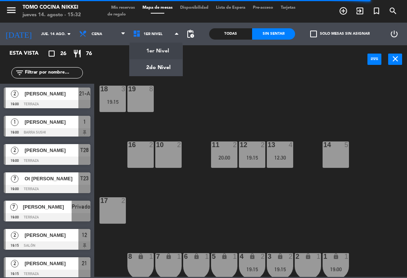
click at [167, 67] on ng-component "menu Tomo Cocina Nikkei [DATE] 14. agosto - 15:32 Mis reservas Mapa de mesas Di…" at bounding box center [203, 138] width 407 height 277
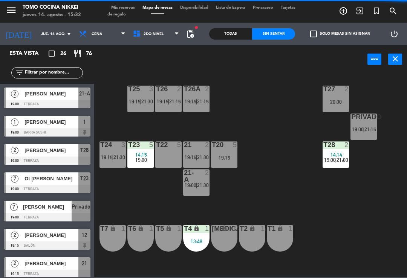
click at [203, 236] on div "T4 lock 1 13:48" at bounding box center [196, 238] width 26 height 26
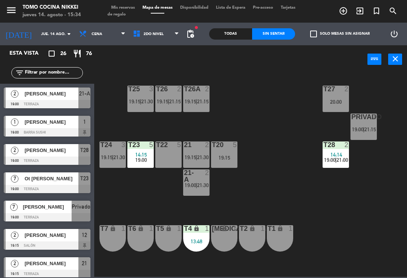
click at [366, 260] on div "T27 2 20:00 T25 3 19:15 | 21:30 T26A 2 19:15 | 21:15 T26 2 19:15 | 21:15 Privad…" at bounding box center [252, 174] width 309 height 204
click at [345, 15] on icon "add_circle_outline" at bounding box center [343, 10] width 9 height 9
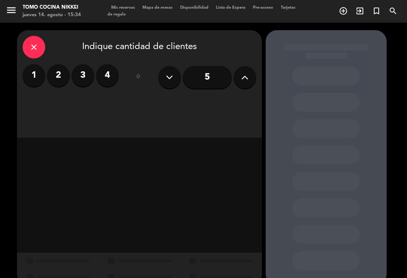
click at [212, 83] on input "5" at bounding box center [207, 77] width 49 height 23
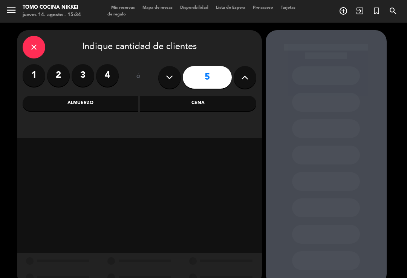
click at [115, 78] on label "4" at bounding box center [107, 75] width 23 height 23
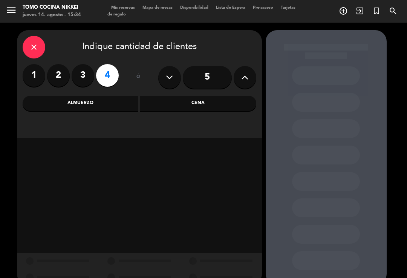
click at [223, 106] on div "Cena" at bounding box center [198, 103] width 116 height 15
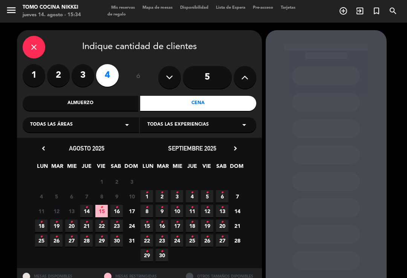
click at [113, 216] on span "16 •" at bounding box center [116, 211] width 12 height 12
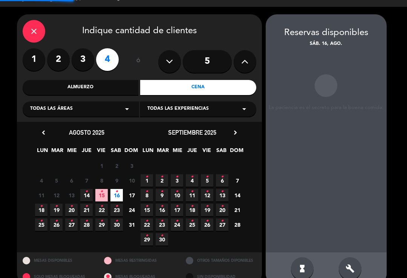
scroll to position [12, 0]
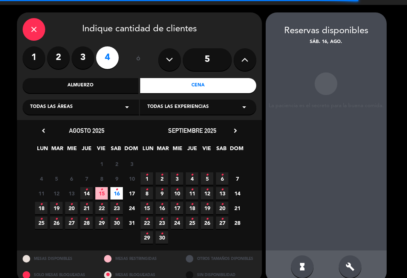
click at [119, 187] on span "16 •" at bounding box center [116, 193] width 12 height 12
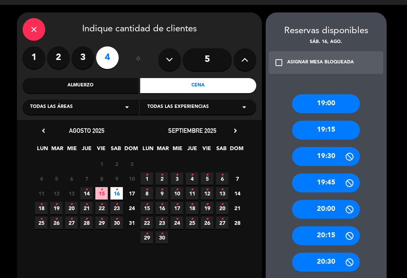
click at [331, 121] on div "19:15" at bounding box center [326, 130] width 68 height 19
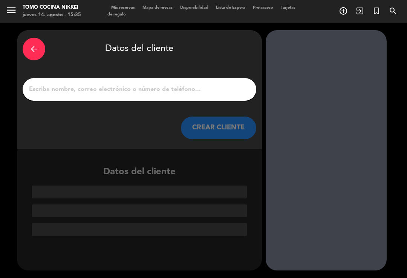
scroll to position [0, 0]
click at [29, 46] on div "arrow_back" at bounding box center [34, 49] width 23 height 23
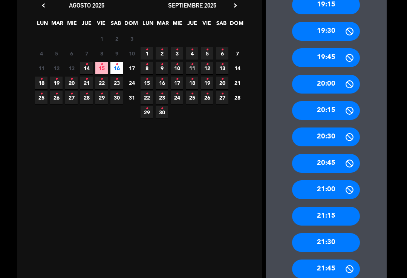
scroll to position [143, 0]
click at [331, 233] on div "21:30" at bounding box center [326, 242] width 68 height 19
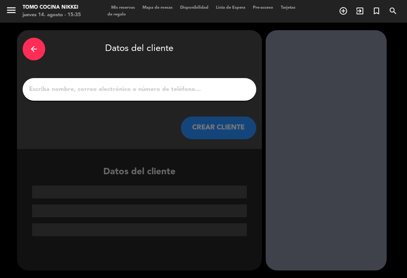
scroll to position [0, 0]
click at [147, 84] on input "1" at bounding box center [139, 89] width 222 height 11
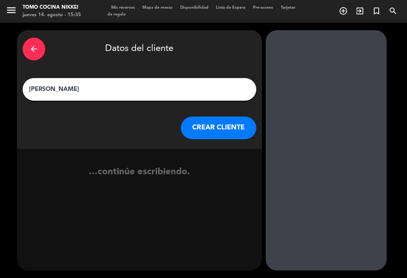
type input "[PERSON_NAME]"
click at [229, 116] on button "CREAR CLIENTE" at bounding box center [218, 127] width 75 height 23
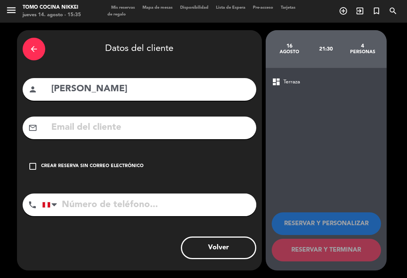
click at [162, 202] on input "tel" at bounding box center [149, 204] width 214 height 23
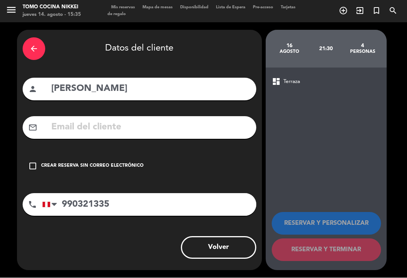
type input "990321335"
click at [43, 162] on div "Crear reserva sin correo electrónico" at bounding box center [92, 166] width 102 height 8
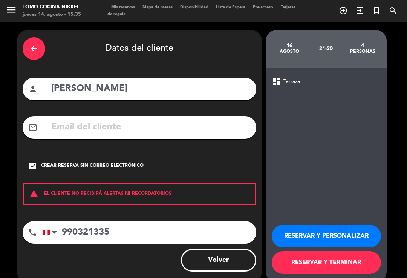
click at [337, 251] on button "RESERVAR Y TERMINAR" at bounding box center [326, 262] width 109 height 23
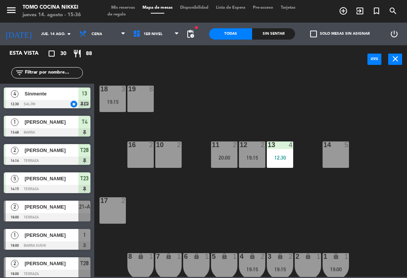
click at [362, 132] on div "18 3 19:15 19 8 16 2 10 2 11 2 20:00 12 2 19:15 13 4 12:30 14 5 17 2 7 lock 1 8…" at bounding box center [252, 174] width 309 height 204
click at [278, 155] on div "12:30" at bounding box center [280, 157] width 26 height 5
click at [358, 107] on div "18 3 19:15 19 8 16 2 10 2 11 2 20:00 12 2 19:15 13 4 12:30 14 5 17 2 7 lock 1 8…" at bounding box center [252, 174] width 309 height 204
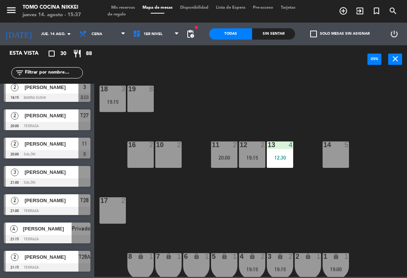
scroll to position [487, 0]
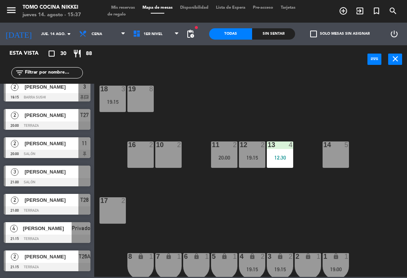
click at [60, 147] on span "[PERSON_NAME]" at bounding box center [51, 143] width 54 height 8
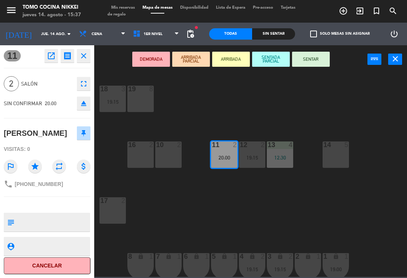
scroll to position [9, 0]
click at [120, 15] on span "Tarjetas de regalo" at bounding box center [201, 11] width 188 height 11
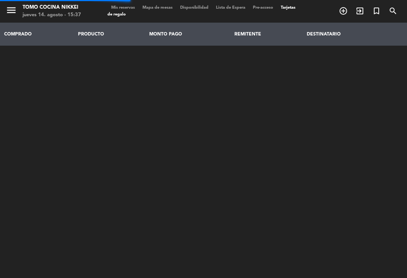
scroll to position [2, 0]
click at [125, 6] on span "Mis reservas" at bounding box center [122, 8] width 31 height 4
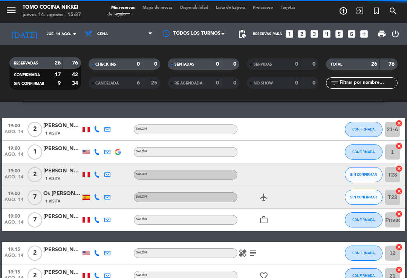
scroll to position [72, 0]
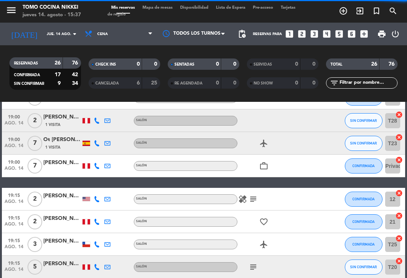
click at [262, 217] on icon "favorite_border" at bounding box center [263, 221] width 9 height 9
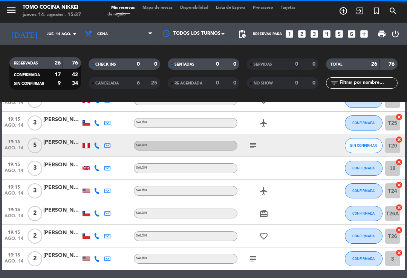
scroll to position [194, 0]
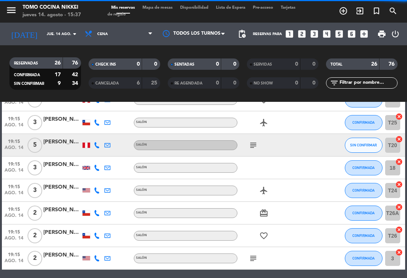
click at [264, 233] on icon "favorite_border" at bounding box center [263, 235] width 9 height 9
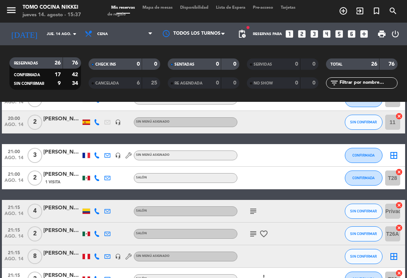
scroll to position [385, 0]
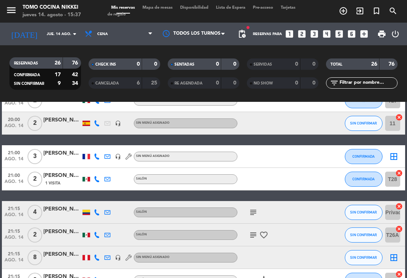
click at [266, 232] on icon "favorite_border" at bounding box center [263, 234] width 9 height 9
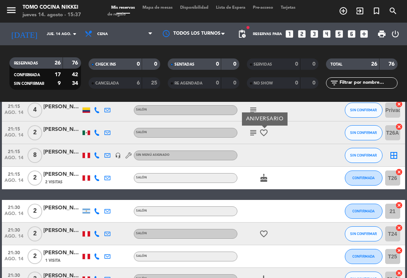
scroll to position [489, 0]
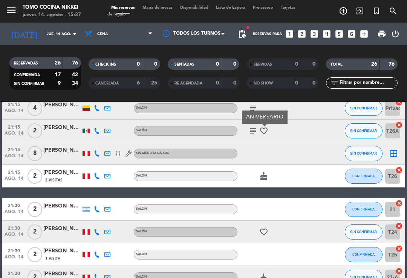
click at [263, 232] on icon "favorite_border" at bounding box center [263, 231] width 9 height 9
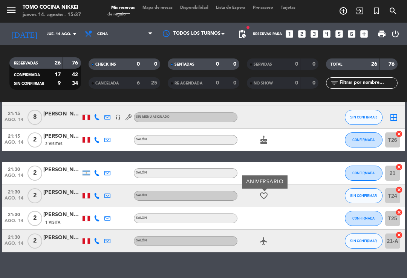
scroll to position [525, 0]
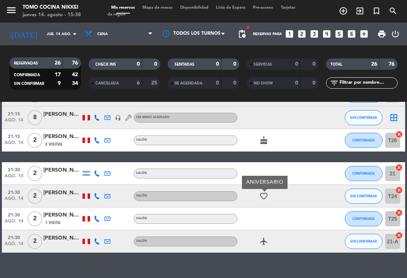
click at [294, 196] on div "favorite_border ANIVERSARIO" at bounding box center [268, 196] width 63 height 22
click at [66, 198] on div at bounding box center [62, 200] width 38 height 6
